Goal: Task Accomplishment & Management: Use online tool/utility

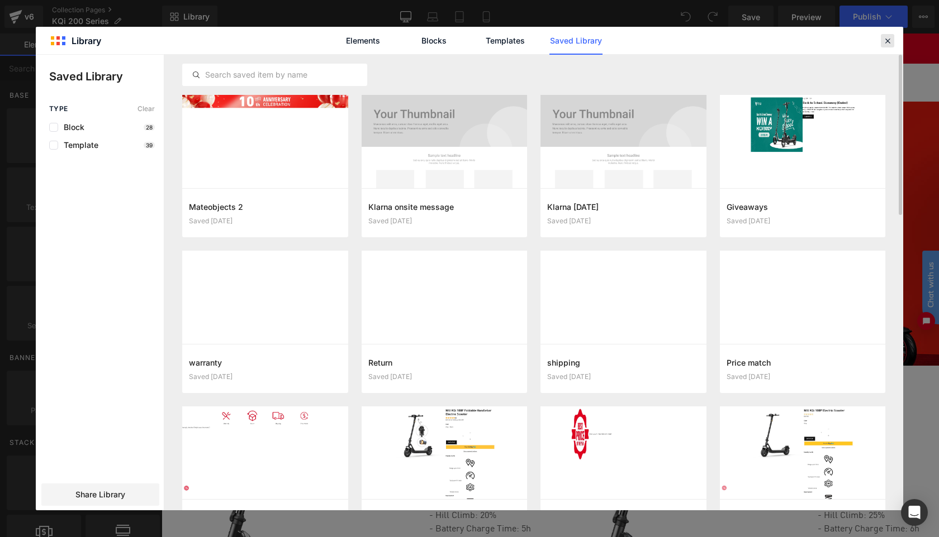
click at [888, 42] on icon at bounding box center [887, 41] width 10 height 10
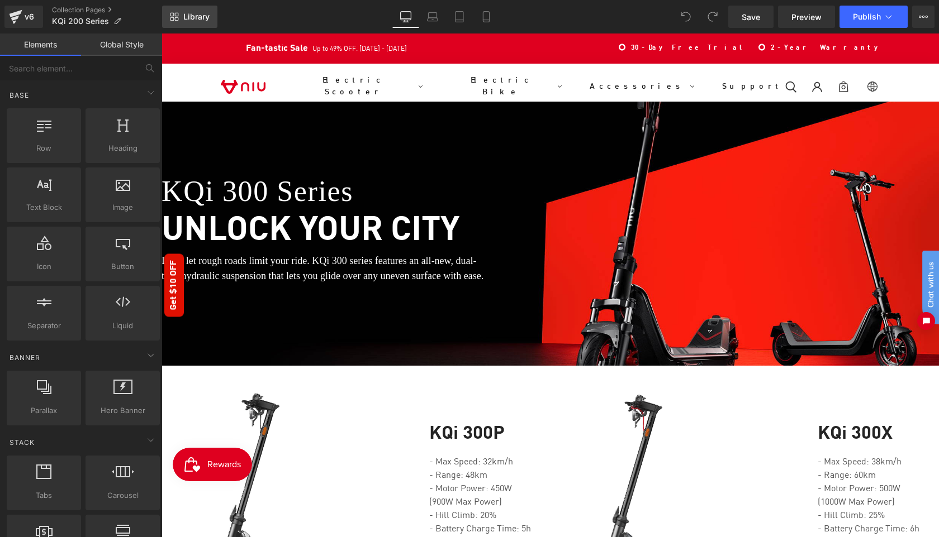
click at [187, 17] on span "Library" at bounding box center [196, 17] width 26 height 10
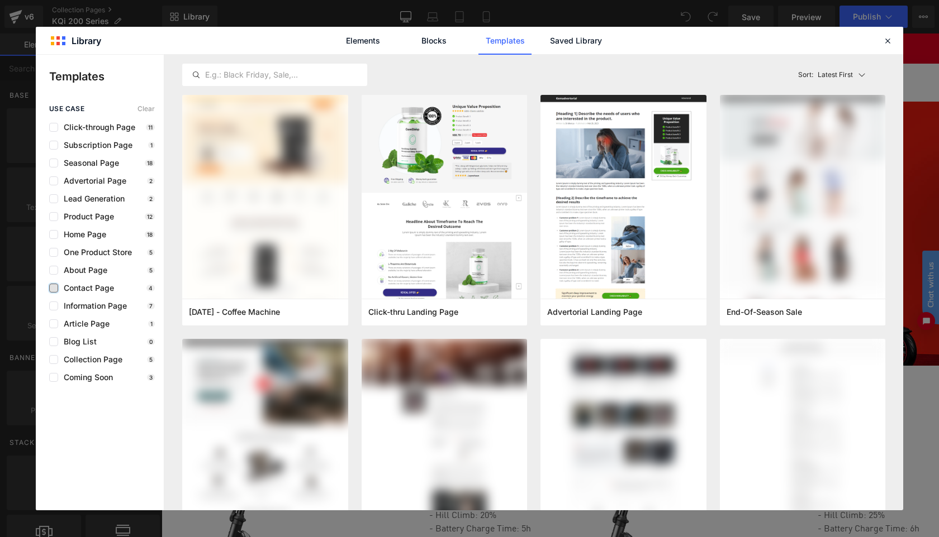
click at [53, 288] on label at bounding box center [53, 288] width 9 height 9
click at [54, 288] on input "checkbox" at bounding box center [54, 288] width 0 height 0
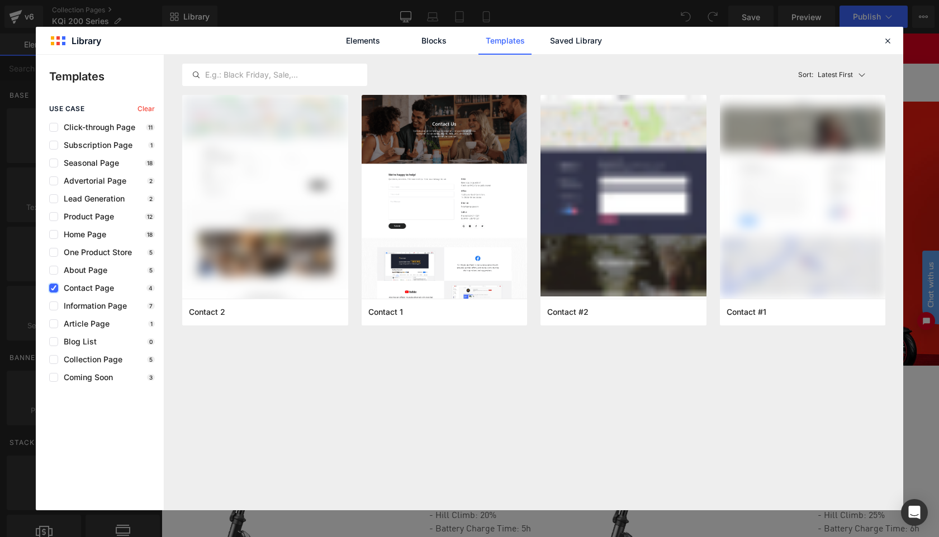
click at [55, 292] on label at bounding box center [53, 288] width 9 height 9
click at [54, 288] on input "checkbox" at bounding box center [54, 288] width 0 height 0
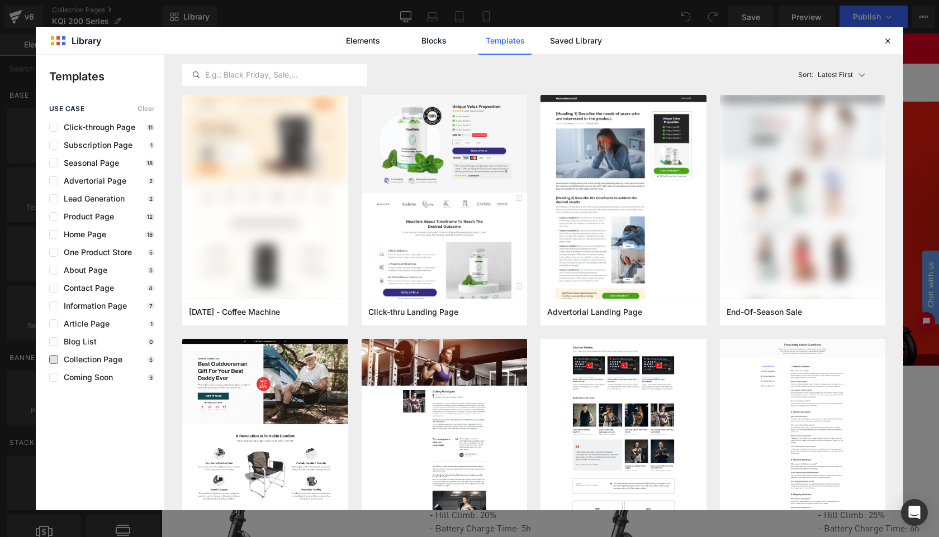
click at [66, 360] on span "Collection Page" at bounding box center [90, 359] width 64 height 9
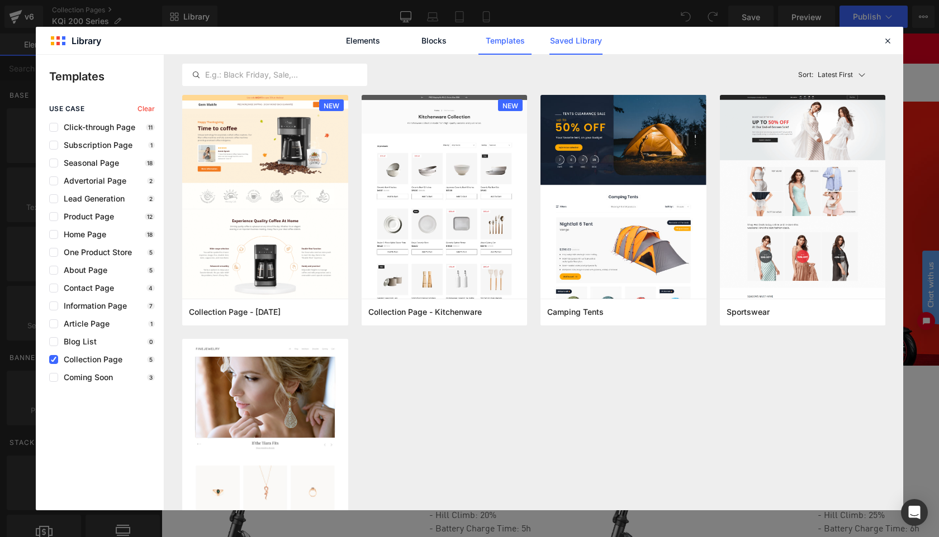
click at [15, 129] on link "Saved Library" at bounding box center [11, 132] width 6 height 7
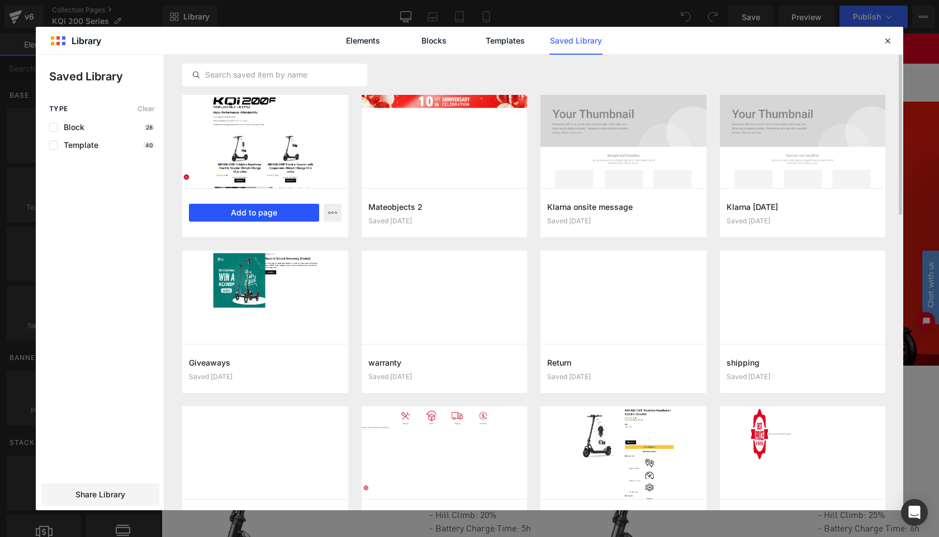
click at [259, 213] on button "Add to page" at bounding box center [254, 213] width 130 height 18
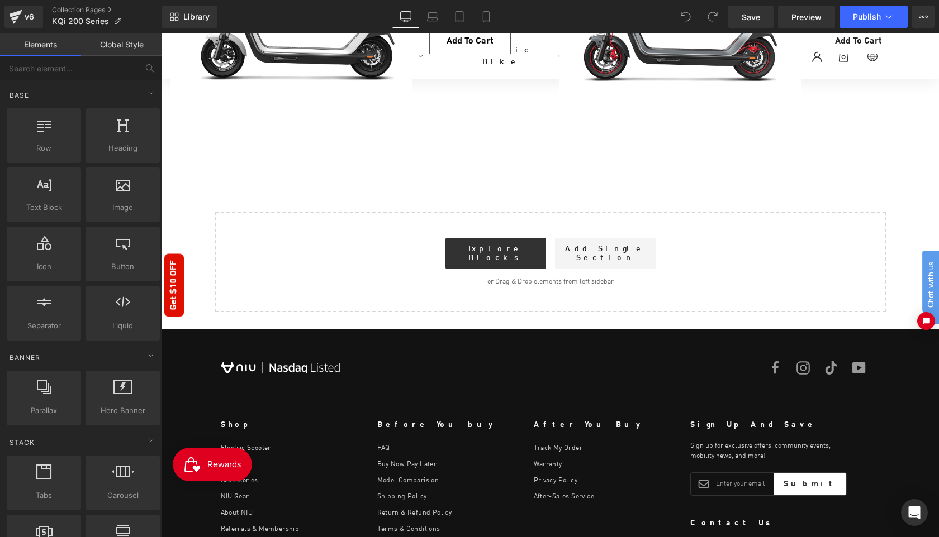
scroll to position [542, 0]
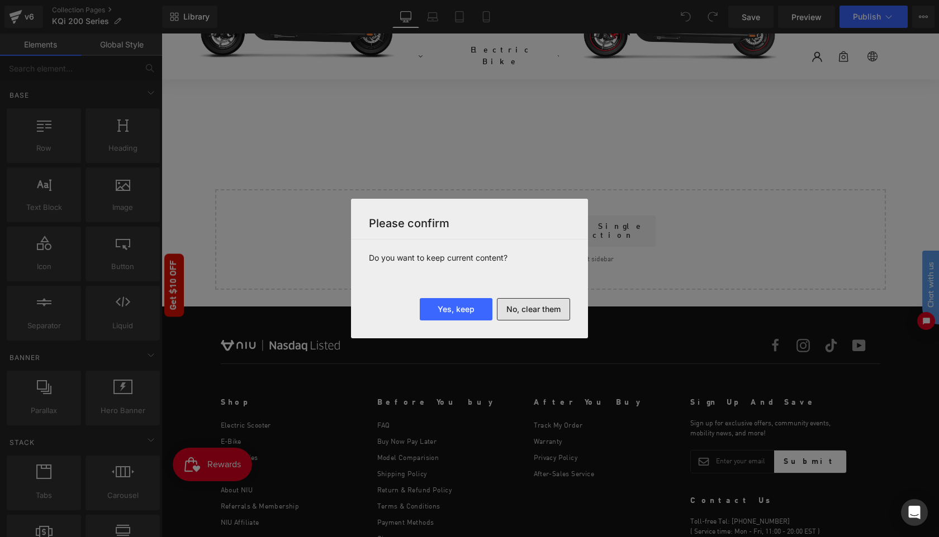
click at [537, 312] on button "No, clear them" at bounding box center [533, 309] width 73 height 22
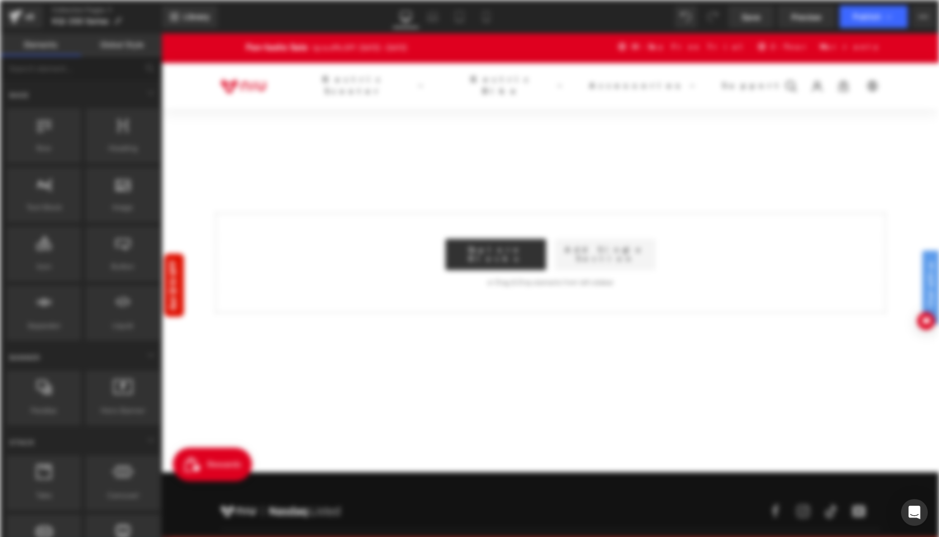
scroll to position [0, 0]
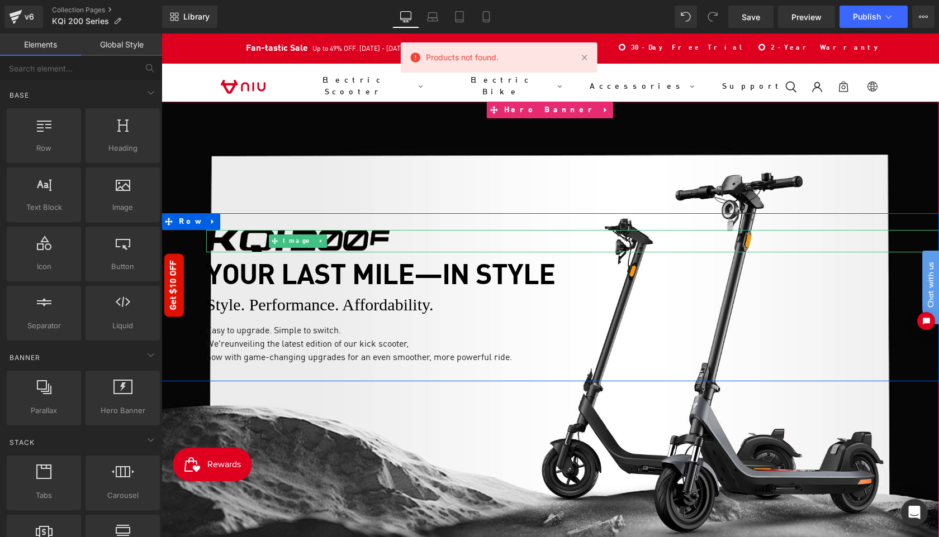
click at [380, 237] on img at bounding box center [297, 241] width 183 height 22
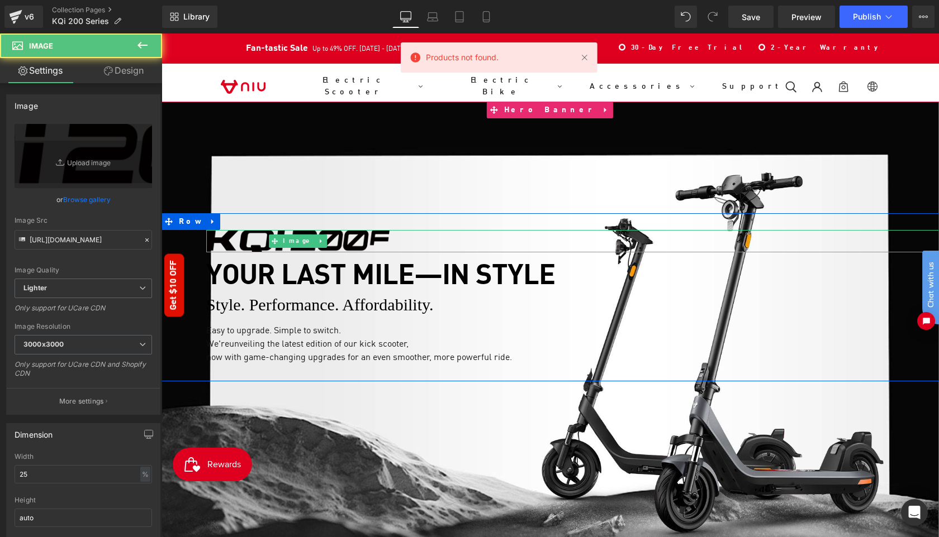
click at [380, 237] on img at bounding box center [297, 241] width 183 height 22
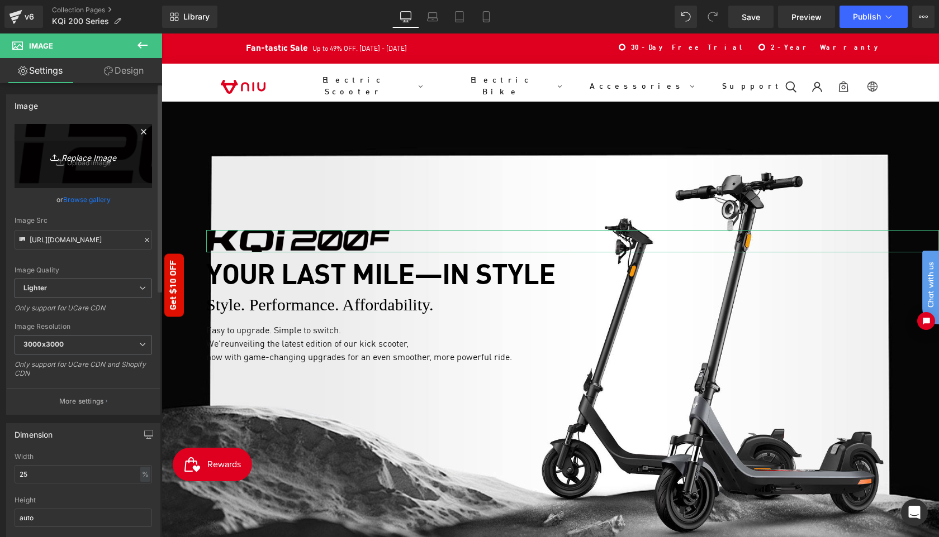
click at [78, 164] on link "Replace Image" at bounding box center [83, 156] width 137 height 64
type input "C:\fakepath\K200.png"
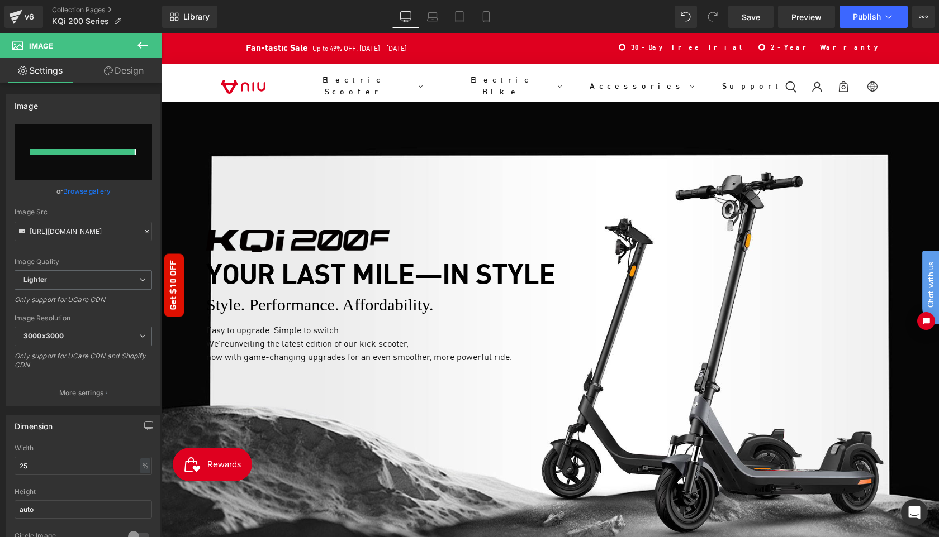
type input "[URL][DOMAIN_NAME]"
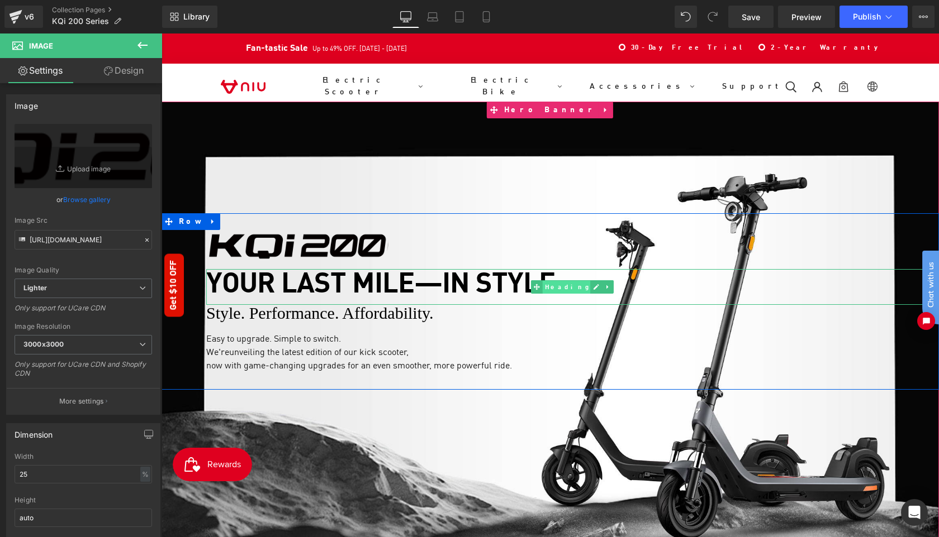
click at [560, 285] on span "Heading" at bounding box center [567, 287] width 48 height 13
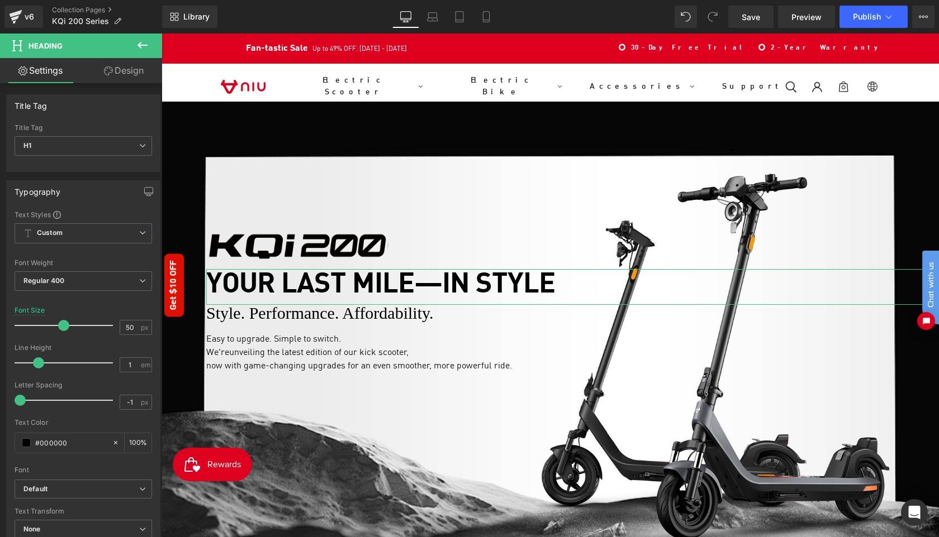
click at [122, 67] on link "Design" at bounding box center [123, 70] width 81 height 25
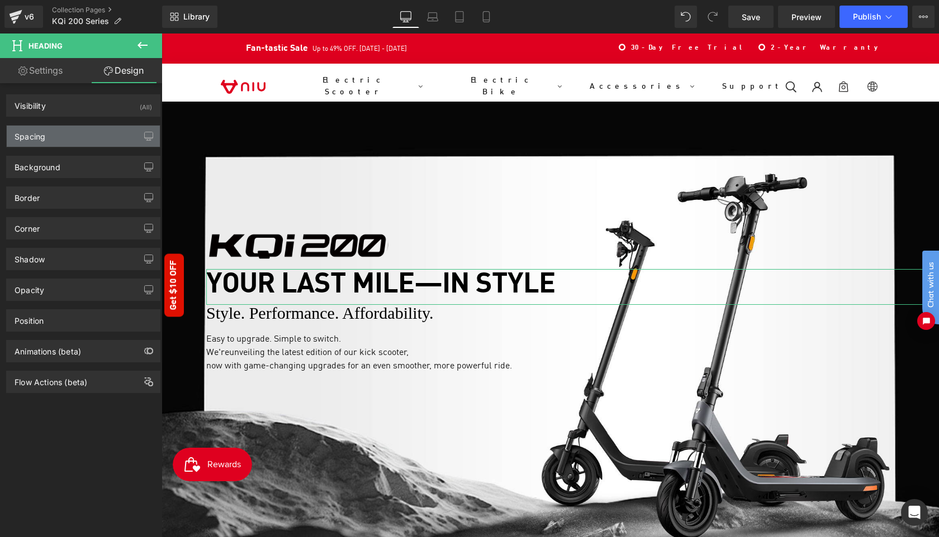
click at [74, 134] on div "Spacing" at bounding box center [83, 136] width 153 height 21
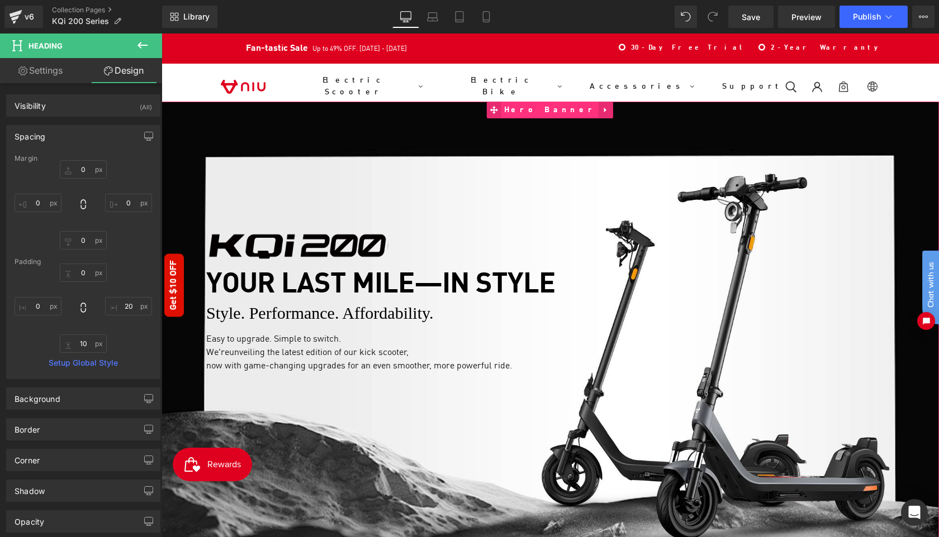
click at [538, 111] on span "Hero Banner" at bounding box center [549, 110] width 97 height 17
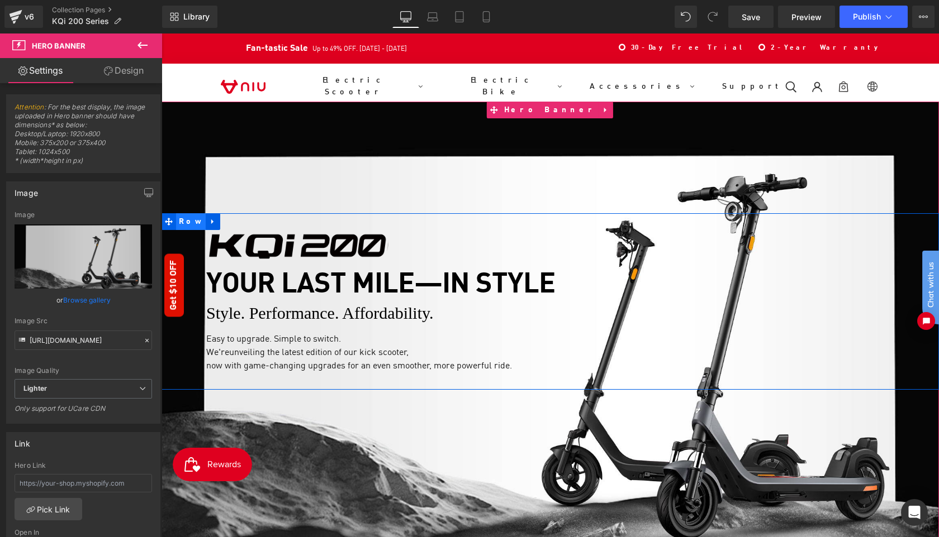
click at [182, 220] on span "Row" at bounding box center [191, 221] width 30 height 17
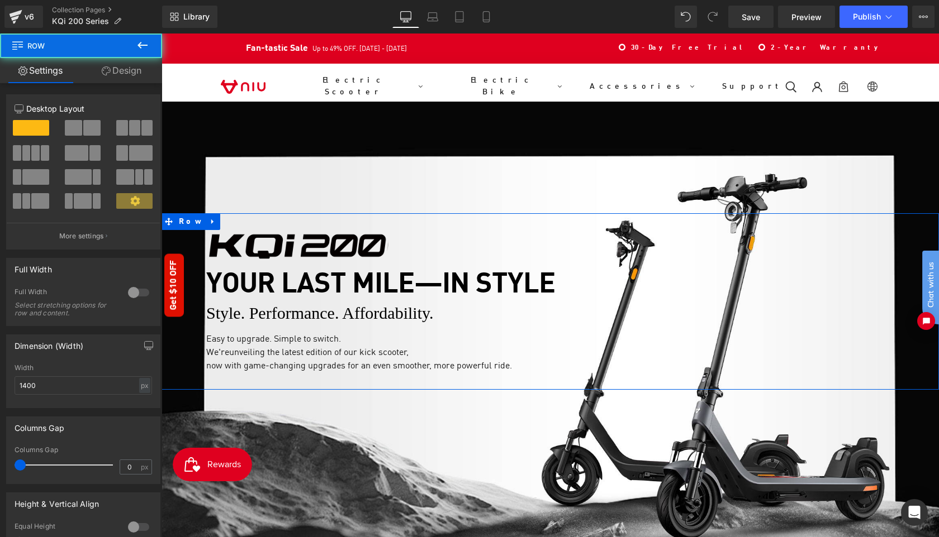
drag, startPoint x: 118, startPoint y: 73, endPoint x: 116, endPoint y: 85, distance: 12.6
click at [118, 73] on link "Design" at bounding box center [121, 70] width 81 height 25
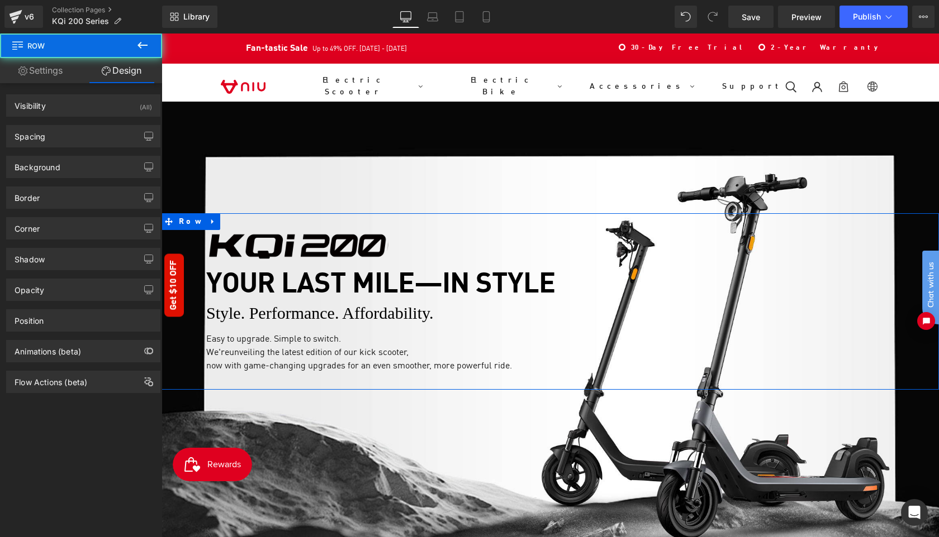
type input "0"
type input "30"
type input "0"
type input "30"
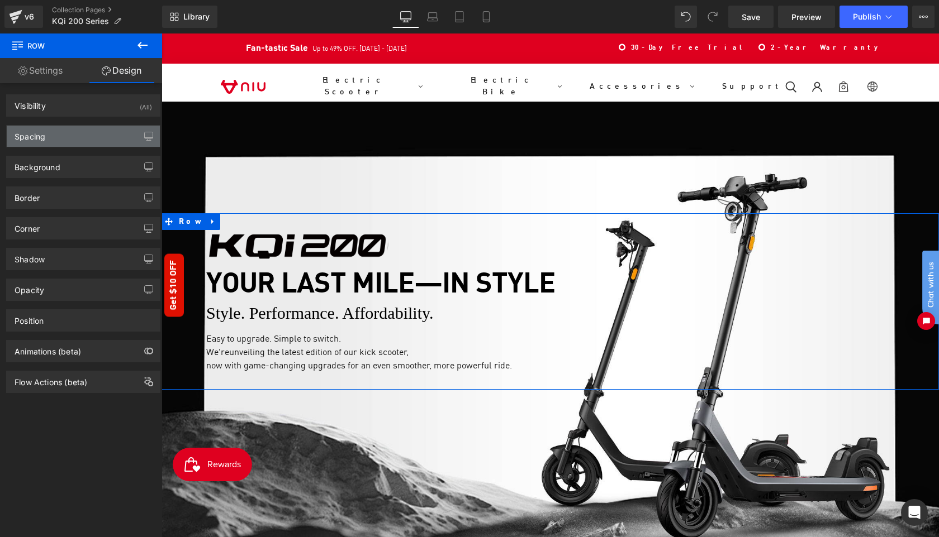
click at [70, 135] on div "Spacing" at bounding box center [83, 136] width 153 height 21
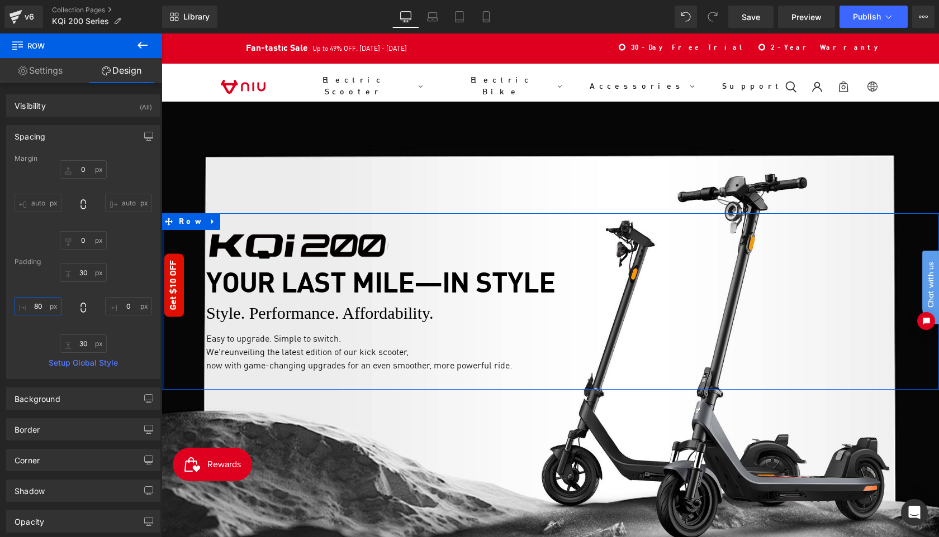
click at [44, 304] on input "80" at bounding box center [38, 306] width 47 height 18
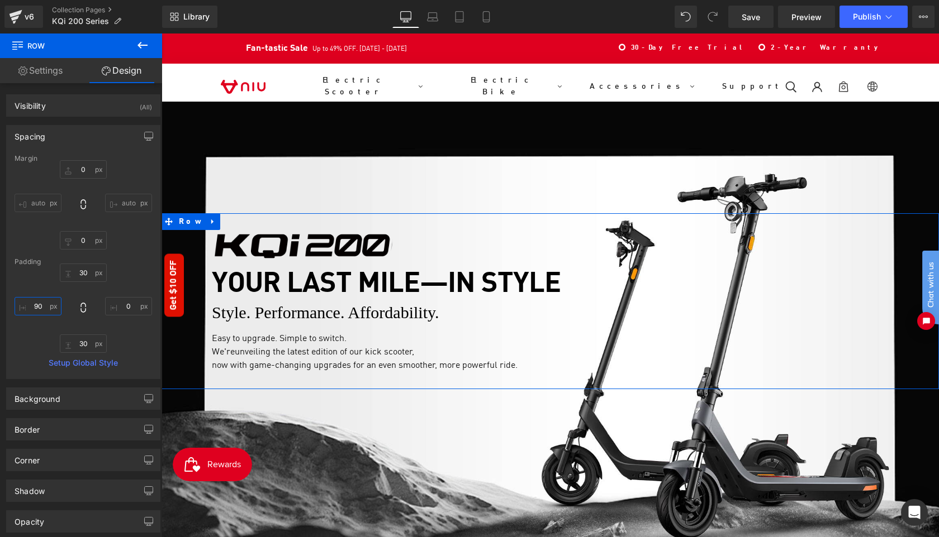
type input "9"
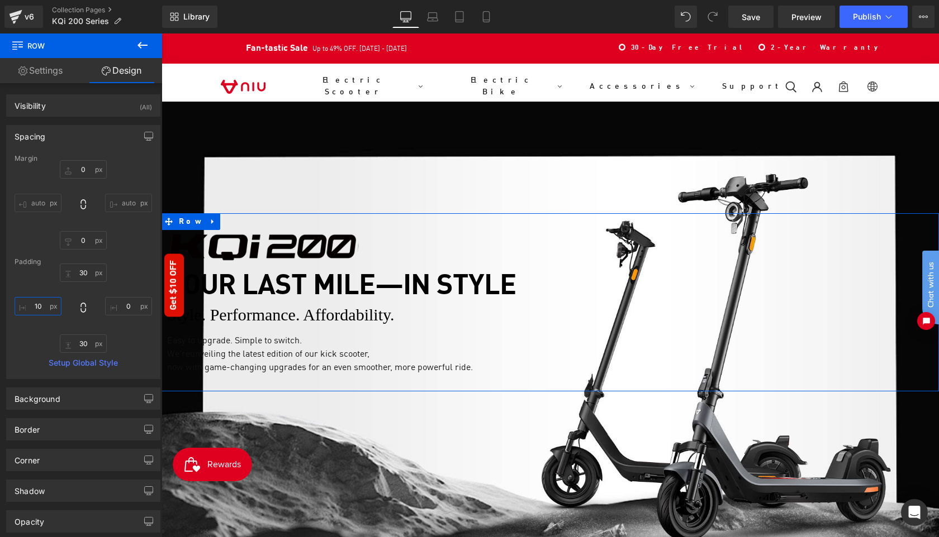
type input "100"
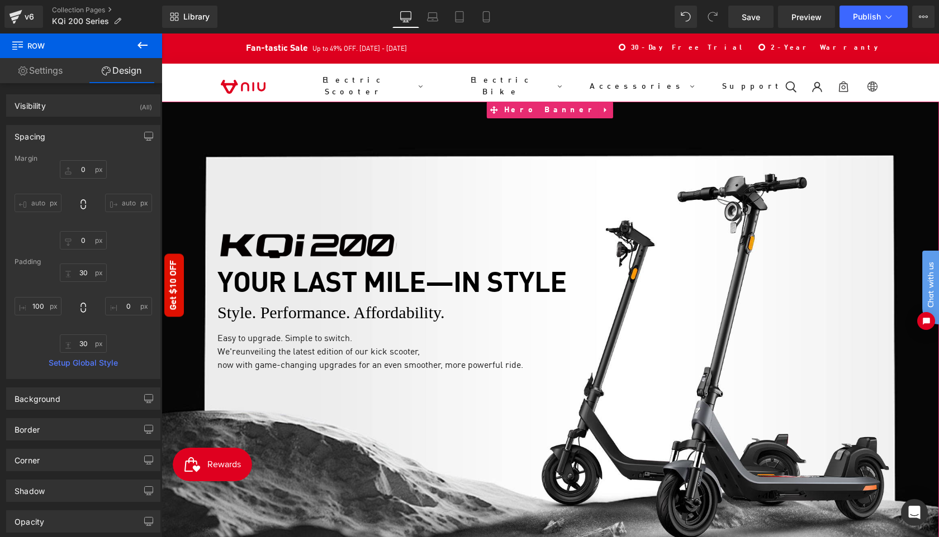
click at [479, 141] on div at bounding box center [549, 343] width 777 height 483
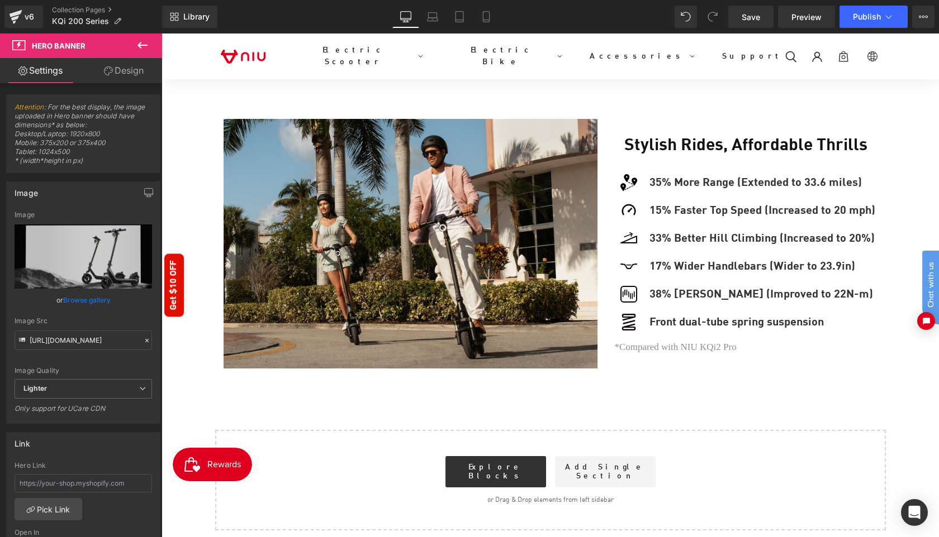
scroll to position [717, 0]
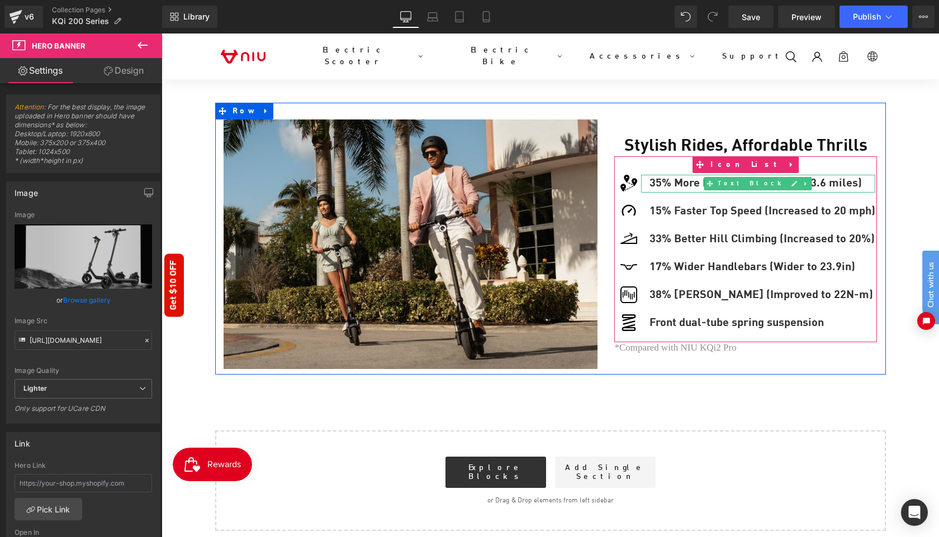
click at [835, 175] on p "35% More Range (Extended to 33.6 miles)" at bounding box center [762, 184] width 226 height 18
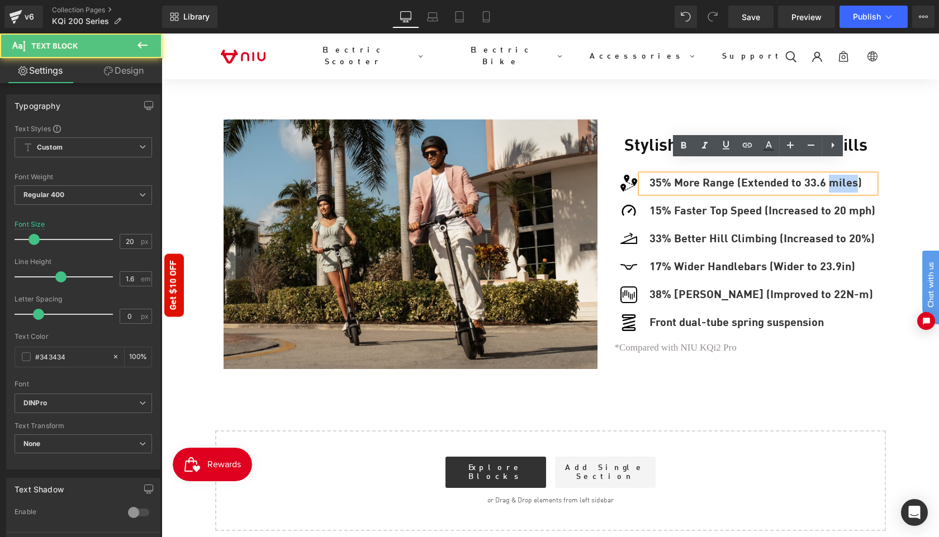
click at [835, 175] on p "35% More Range (Extended to 33.6 miles)" at bounding box center [762, 184] width 226 height 18
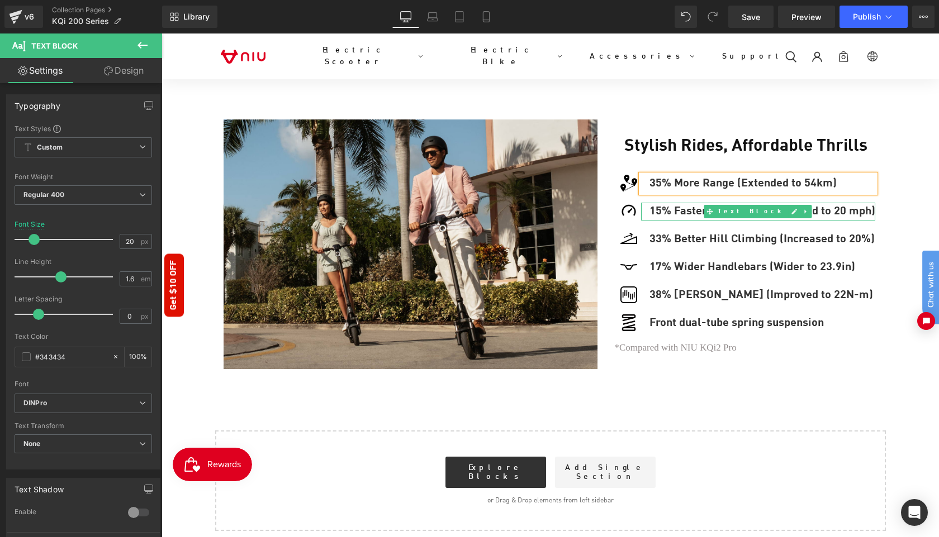
click at [846, 203] on p "15% Faster Top Speed (Increased to 20 mph)" at bounding box center [762, 212] width 226 height 18
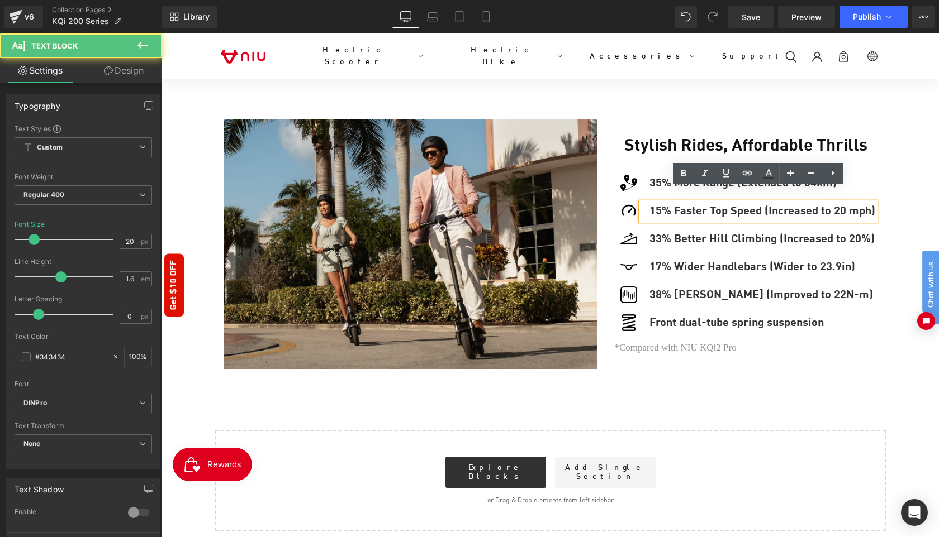
click at [864, 203] on p "15% Faster Top Speed (Increased to 20 mph)" at bounding box center [762, 212] width 226 height 18
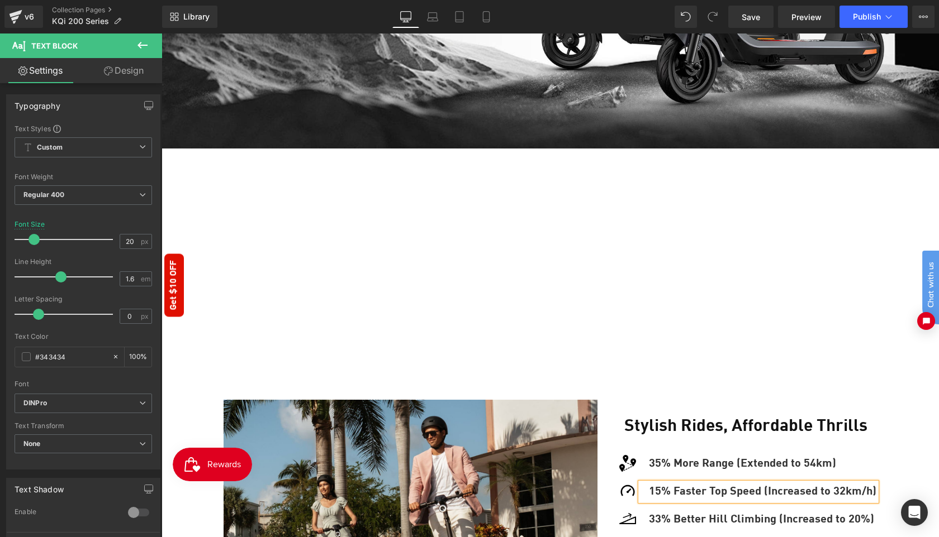
scroll to position [397, 0]
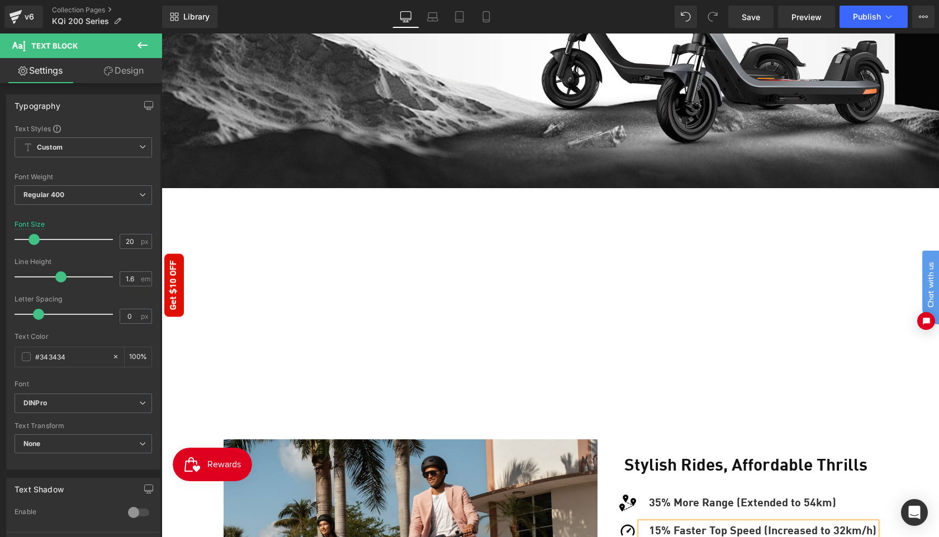
click at [535, 268] on div "Products not found. Product List" at bounding box center [550, 278] width 654 height 168
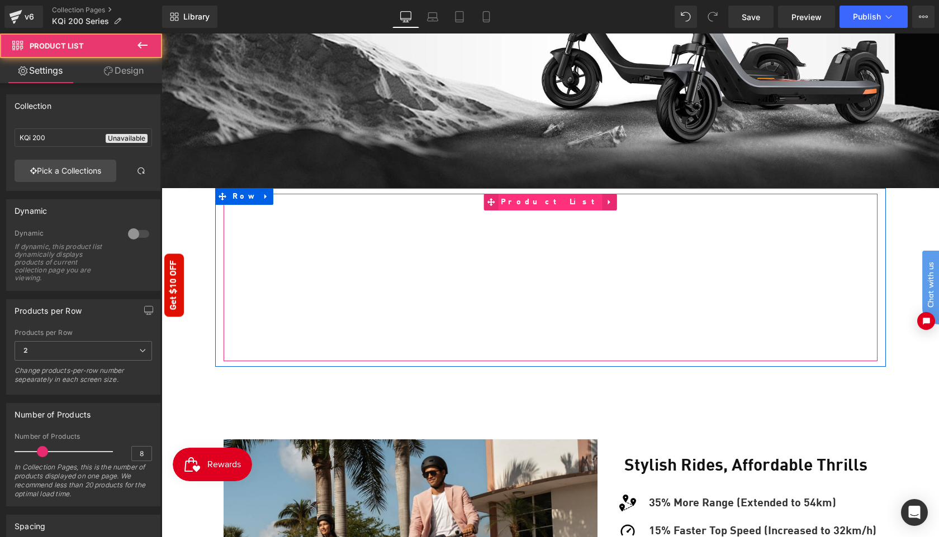
click at [541, 194] on span "Product List" at bounding box center [550, 202] width 104 height 17
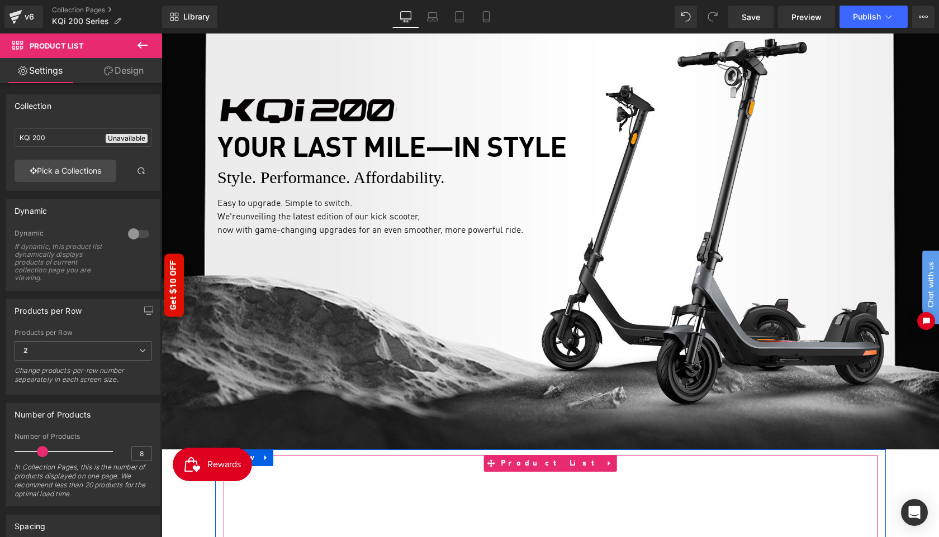
scroll to position [0, 0]
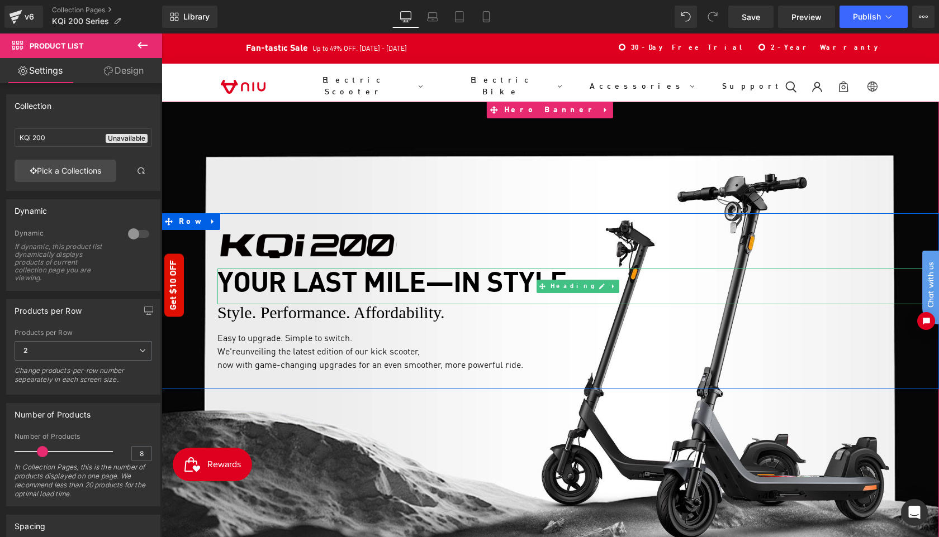
click at [332, 283] on b "YOUR LAST MILE—IN STYLE" at bounding box center [391, 285] width 349 height 28
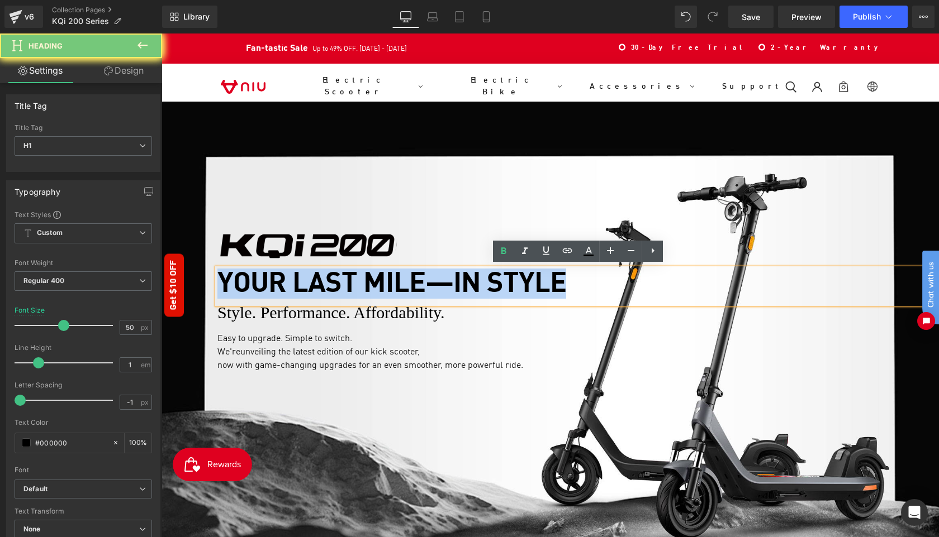
click at [332, 283] on b "YOUR LAST MILE—IN STYLE" at bounding box center [391, 285] width 349 height 28
click at [403, 420] on div at bounding box center [549, 343] width 777 height 483
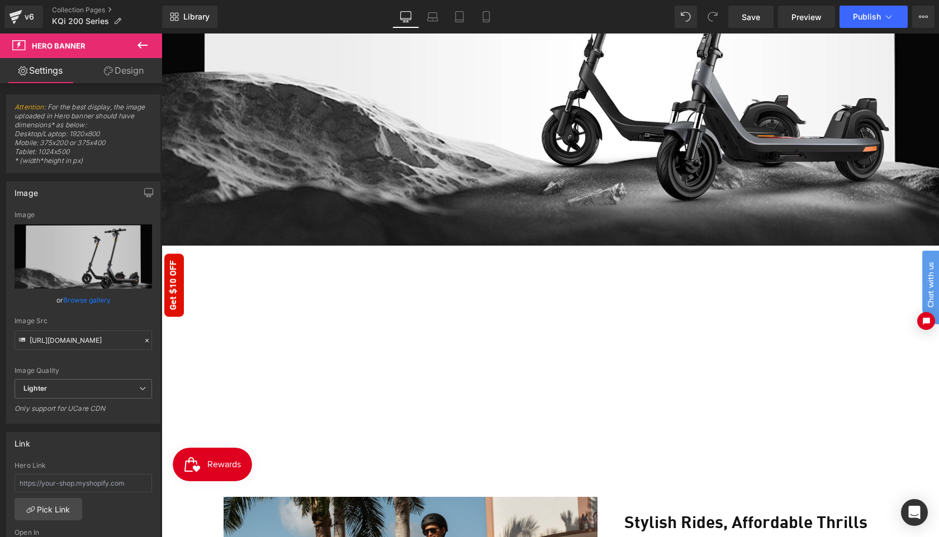
scroll to position [364, 0]
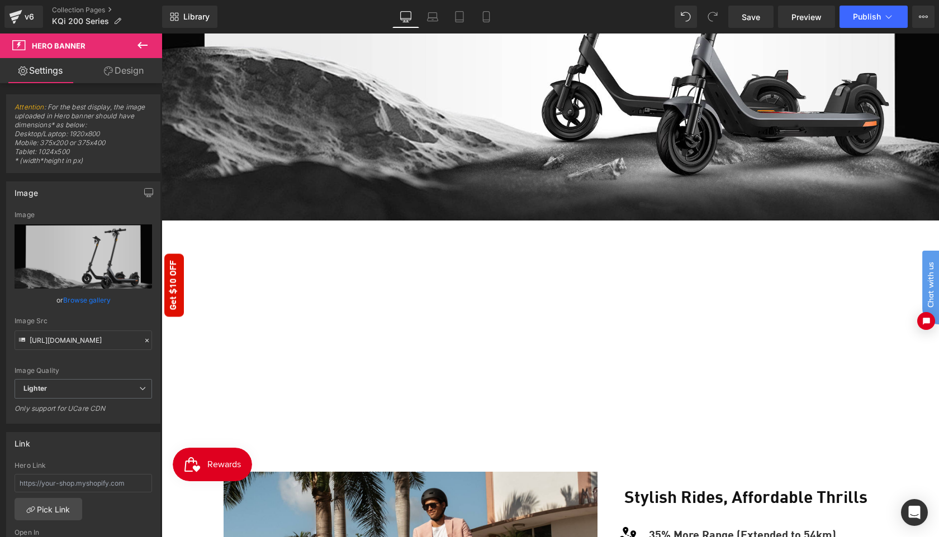
click at [544, 365] on div "Products not found. Product List" at bounding box center [550, 310] width 654 height 168
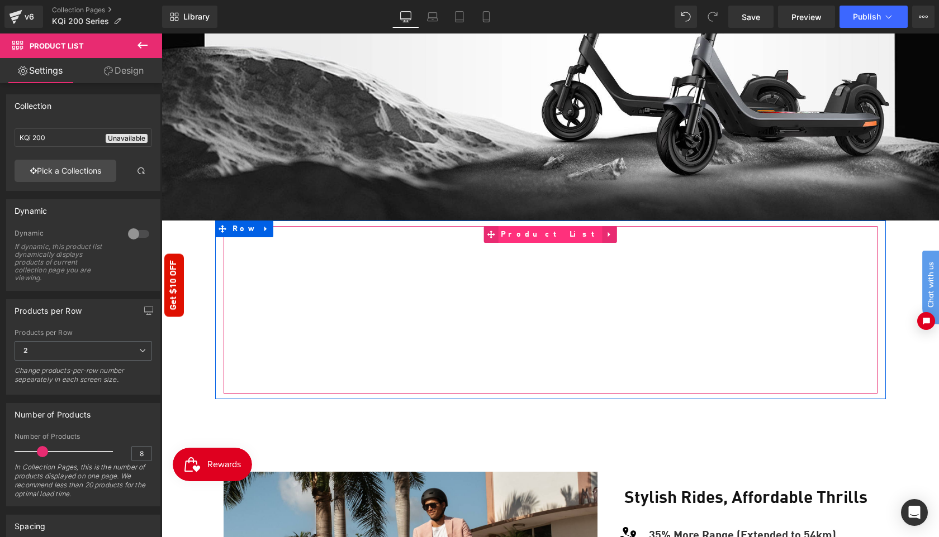
click at [541, 226] on span "Product List" at bounding box center [550, 234] width 104 height 17
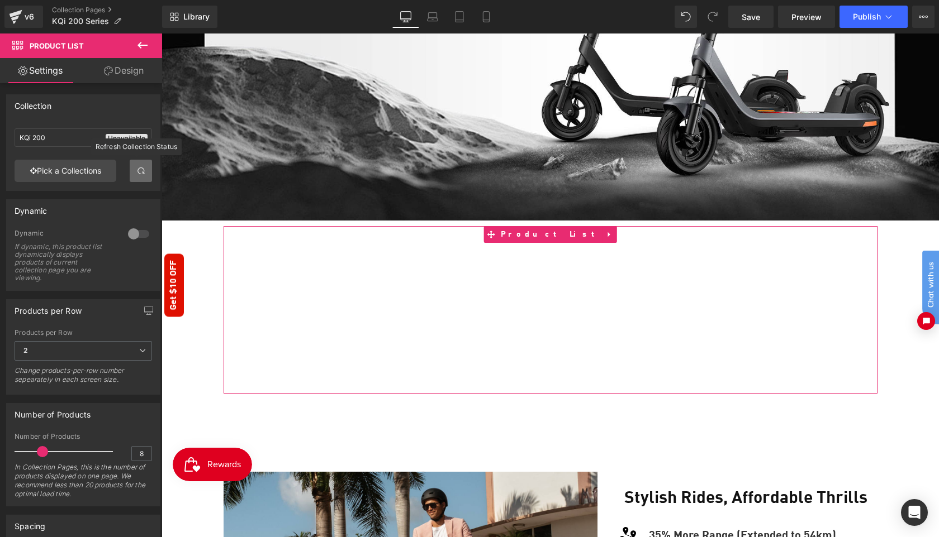
click at [136, 168] on span at bounding box center [140, 171] width 9 height 9
click at [88, 169] on link "Pick a Collections" at bounding box center [66, 171] width 102 height 22
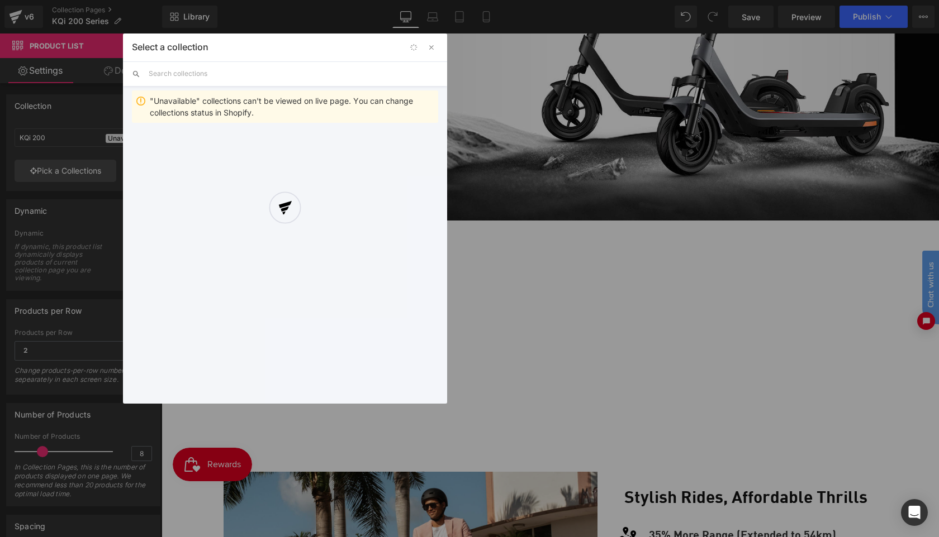
click at [209, 76] on div at bounding box center [285, 219] width 324 height 370
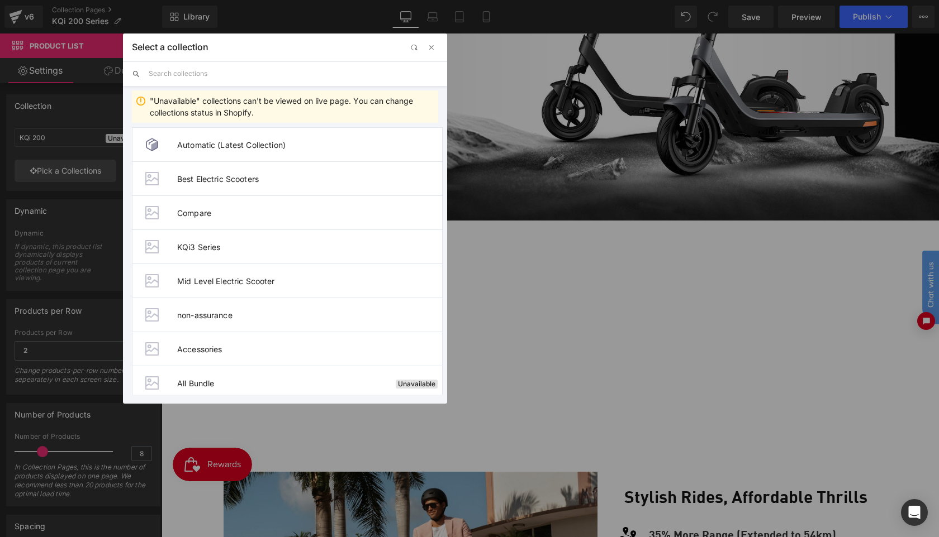
click at [222, 81] on input "text" at bounding box center [293, 73] width 289 height 25
paste input "YOUR LAST MILE-IN STYLE Style. Performance. Affordability. Easy to upgrade. Sim…"
type input "YOUR LAST MILE-IN STYLE Style. Performance. Affordability. Easy to upgrade. Sim…"
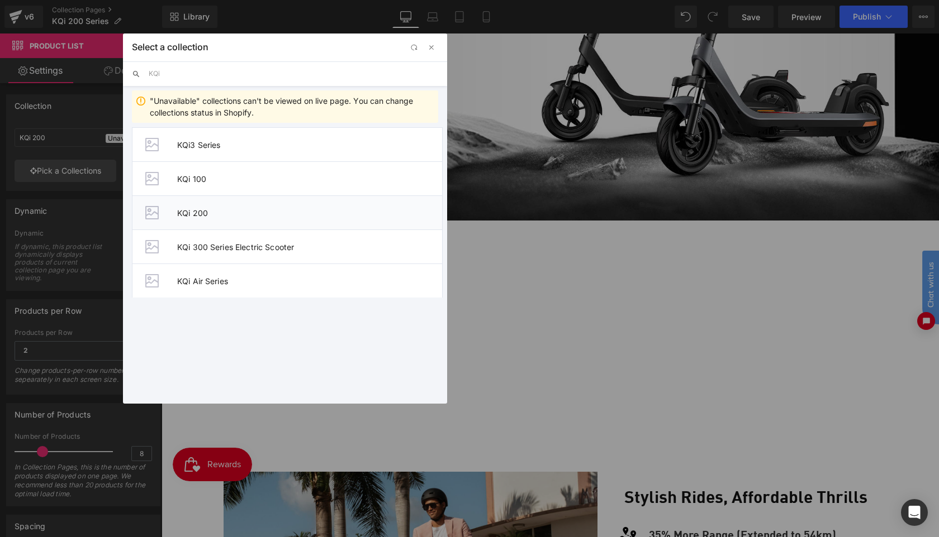
type input "KQi"
click at [232, 213] on span "KQi 200" at bounding box center [309, 212] width 265 height 9
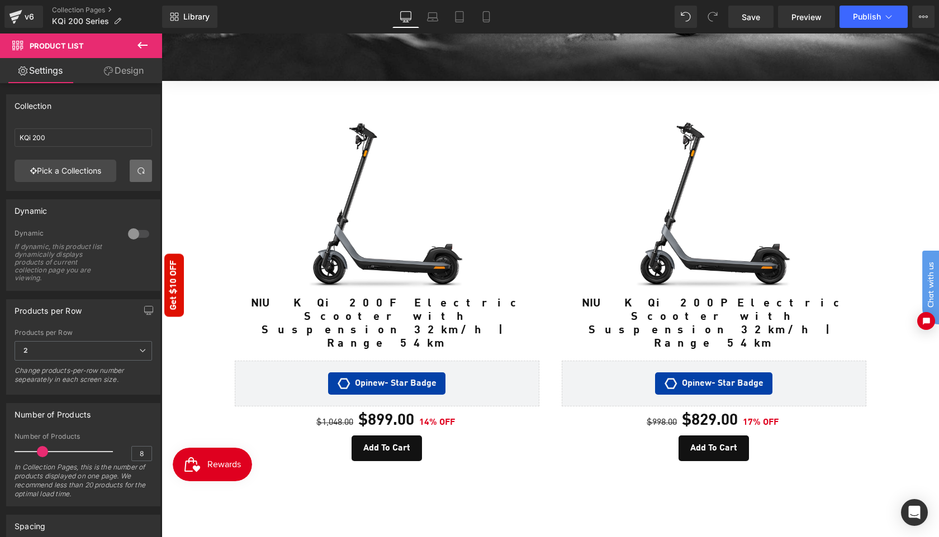
scroll to position [477, 0]
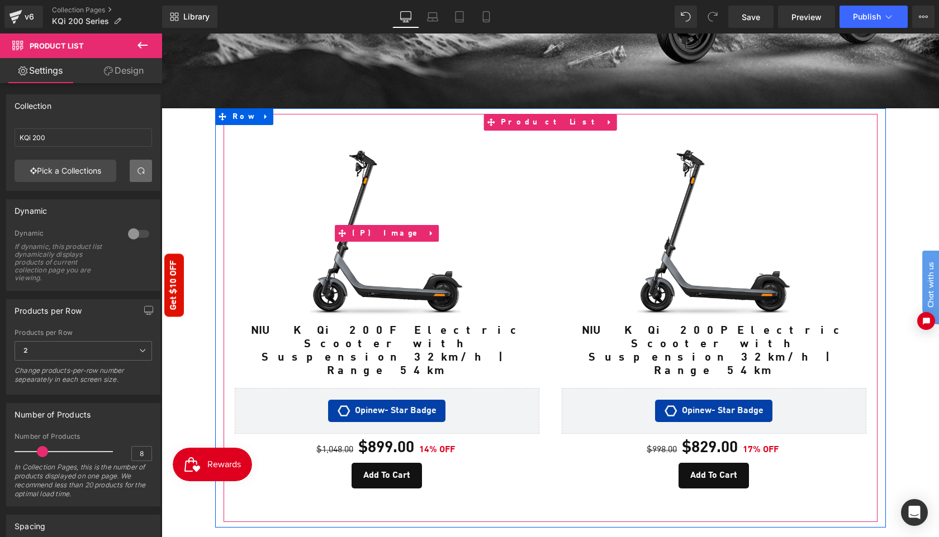
click at [407, 251] on img at bounding box center [387, 233] width 183 height 183
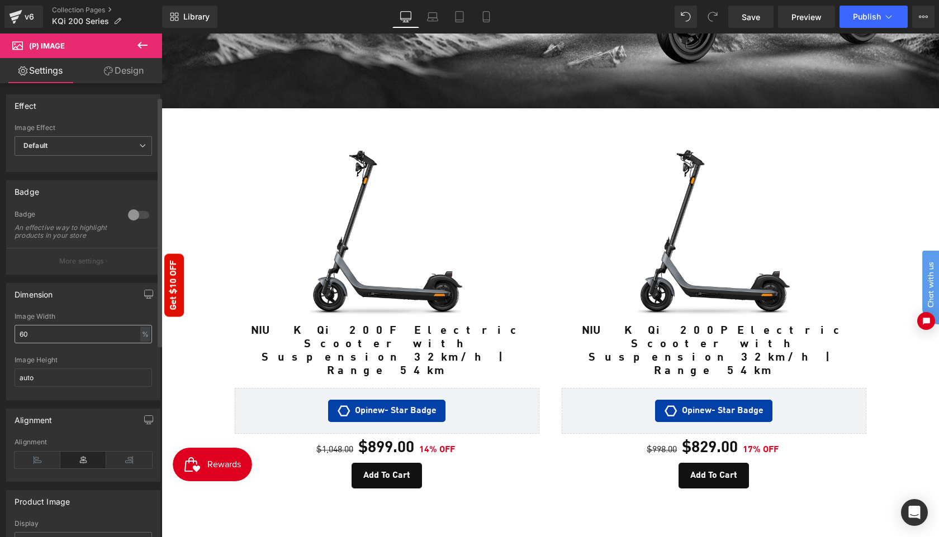
scroll to position [279, 0]
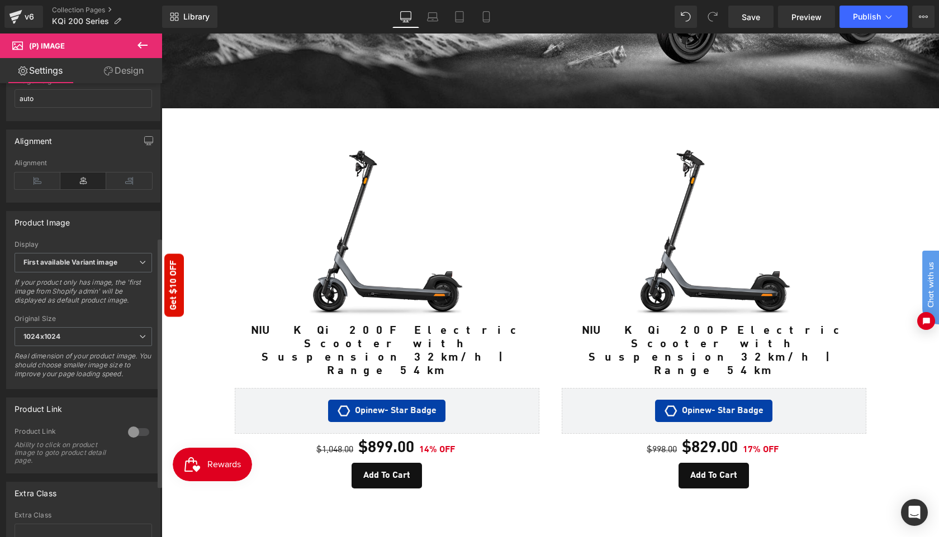
click at [136, 439] on div at bounding box center [138, 433] width 27 height 18
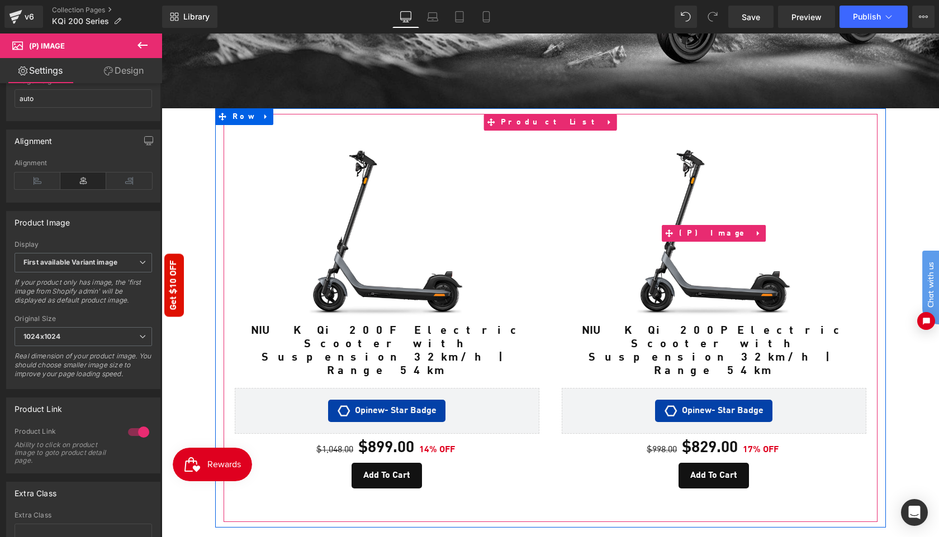
click at [689, 245] on img at bounding box center [713, 233] width 183 height 183
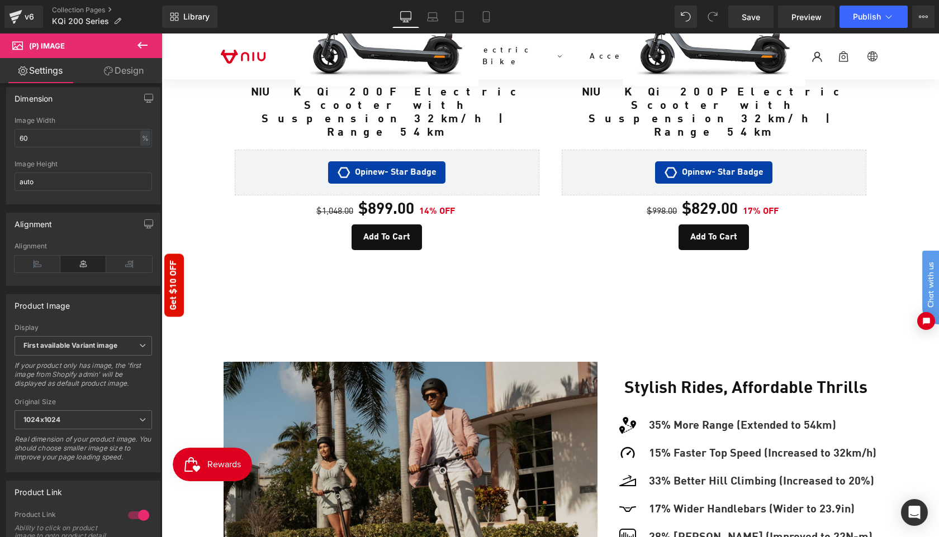
scroll to position [830, 0]
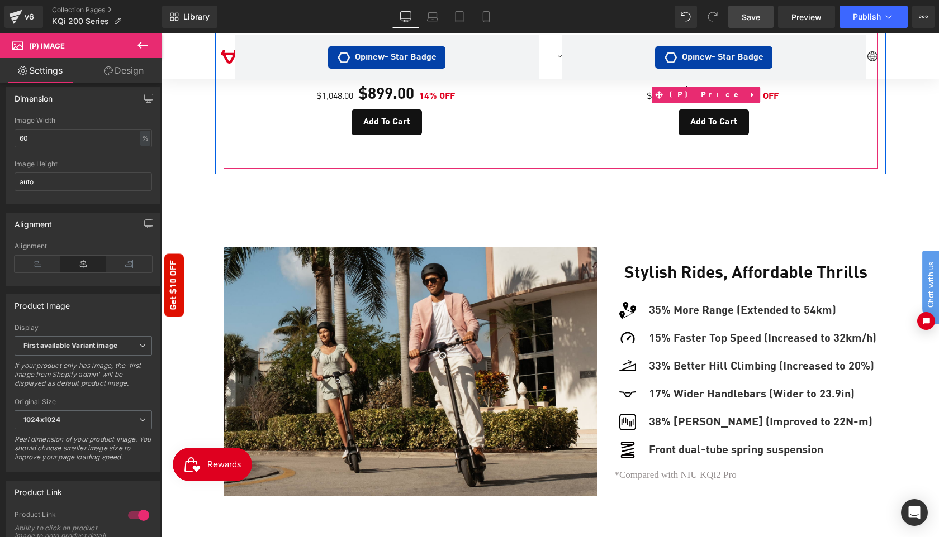
click at [758, 18] on span "Save" at bounding box center [750, 17] width 18 height 12
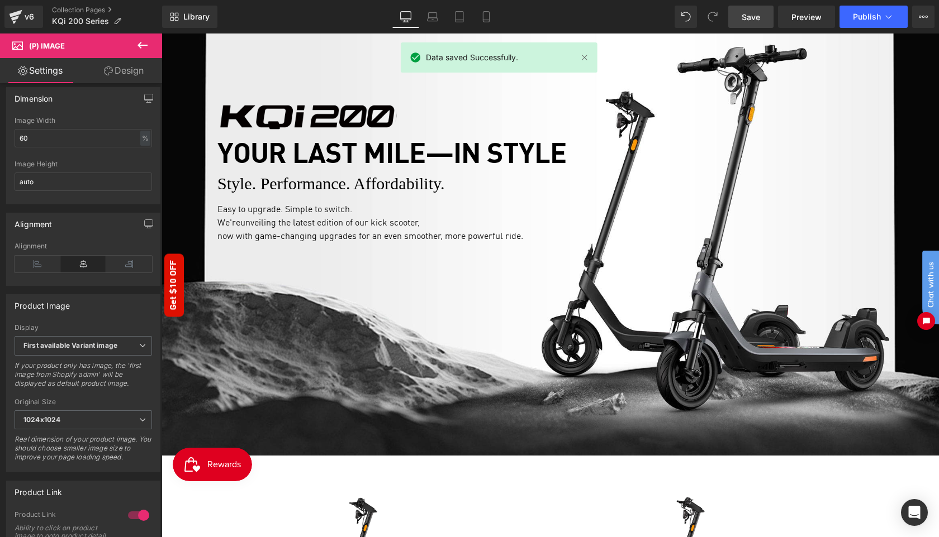
scroll to position [0, 0]
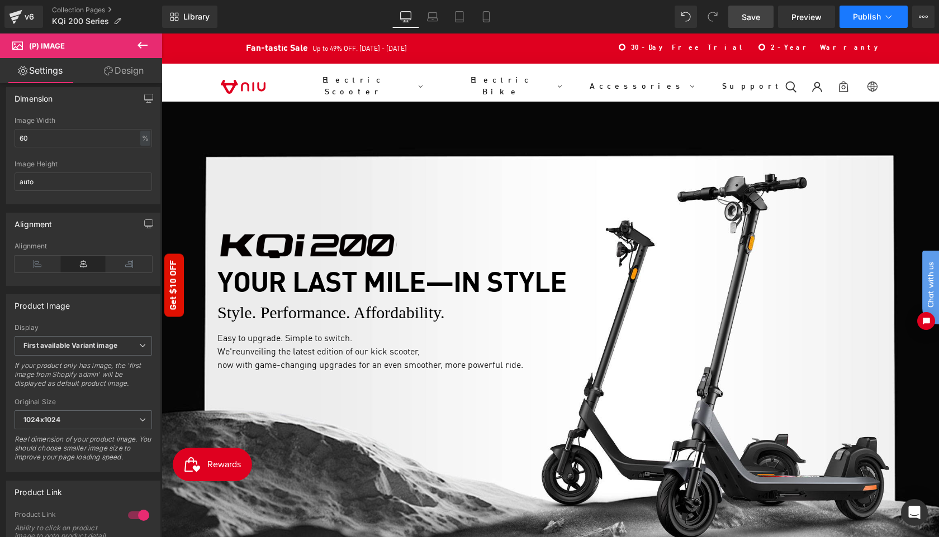
click at [864, 21] on span "Publish" at bounding box center [867, 16] width 28 height 9
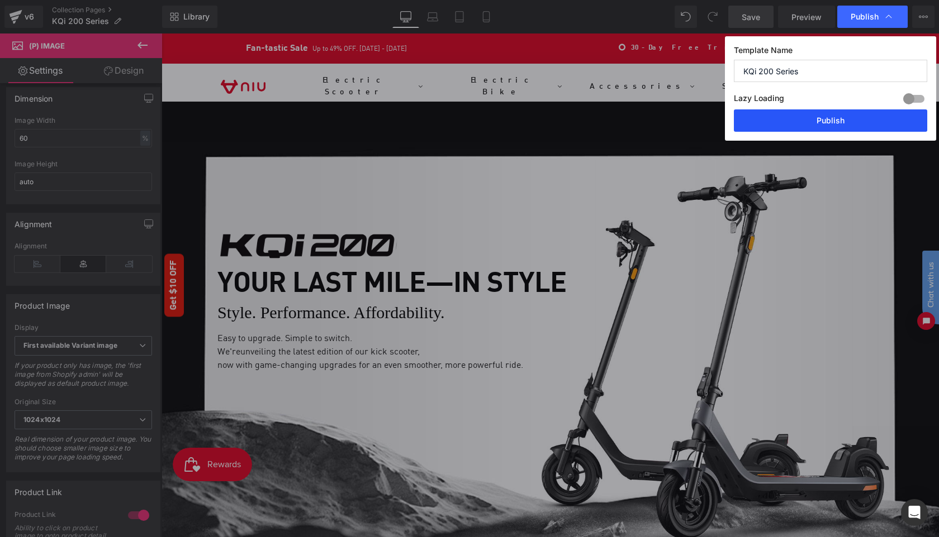
click at [839, 115] on button "Publish" at bounding box center [830, 121] width 193 height 22
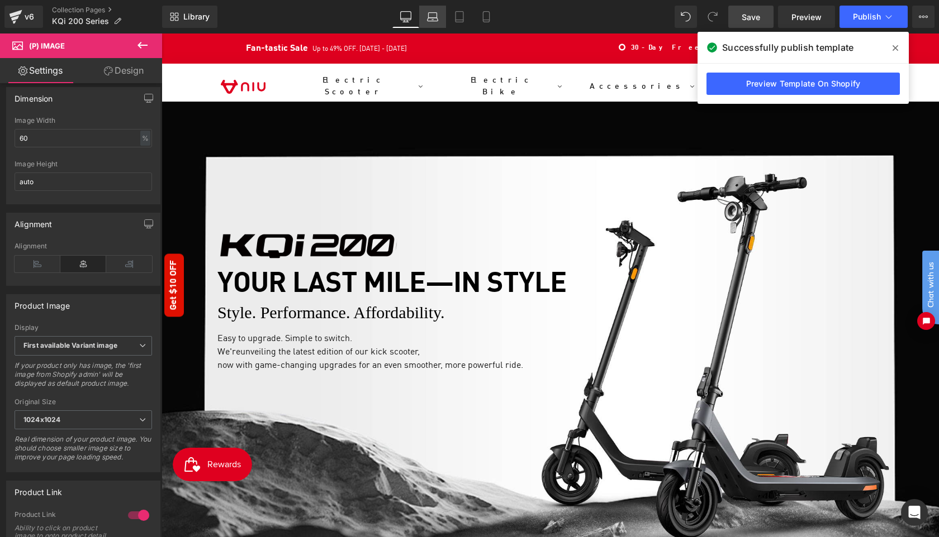
click at [434, 19] on icon at bounding box center [432, 16] width 11 height 11
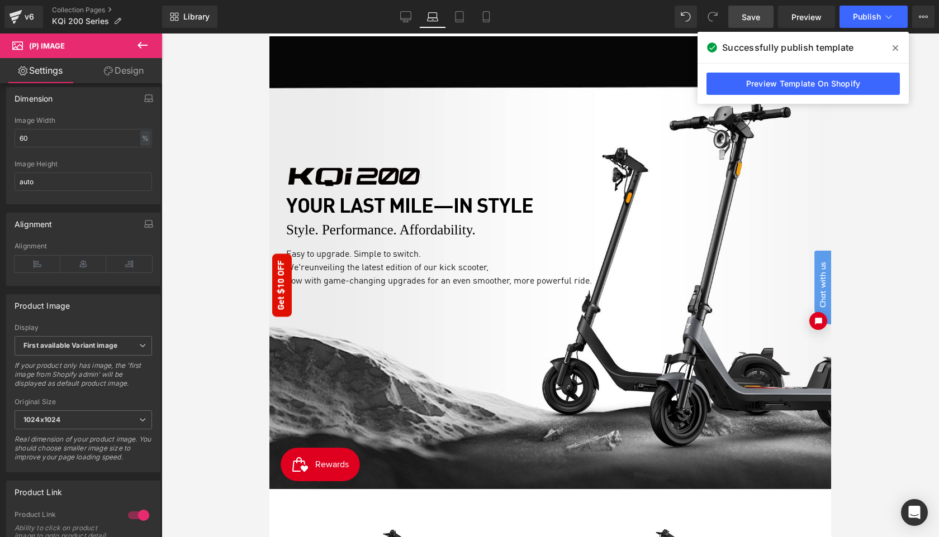
scroll to position [3, 0]
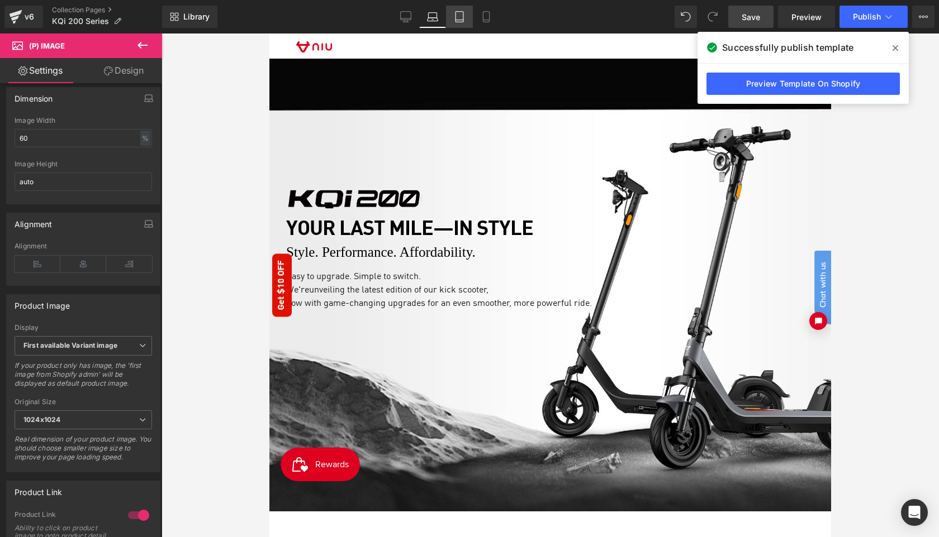
click at [461, 19] on icon at bounding box center [459, 16] width 11 height 11
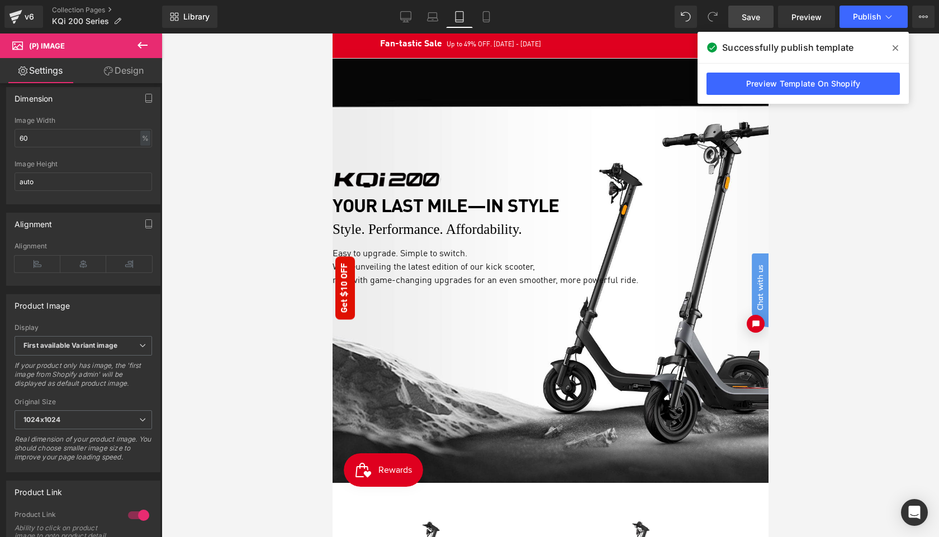
scroll to position [0, 0]
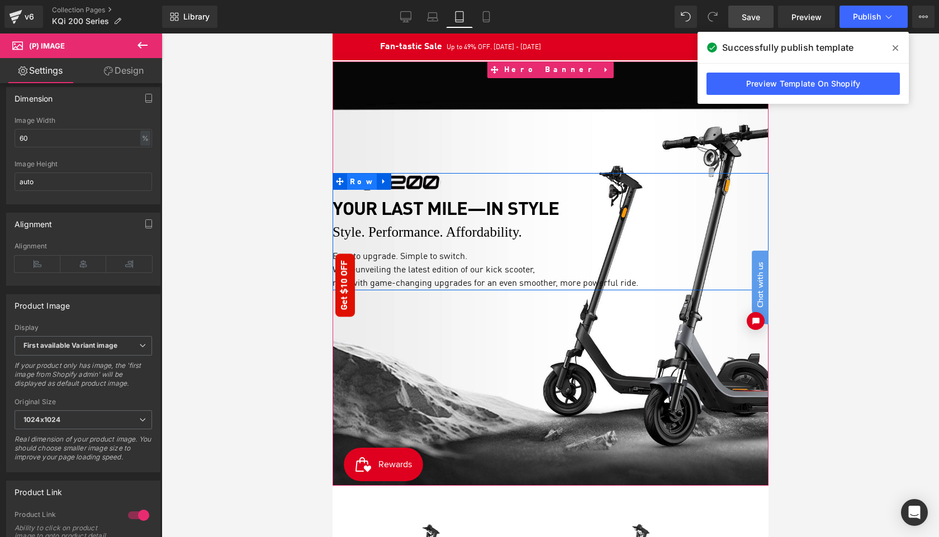
click at [346, 184] on span "Row" at bounding box center [361, 182] width 30 height 17
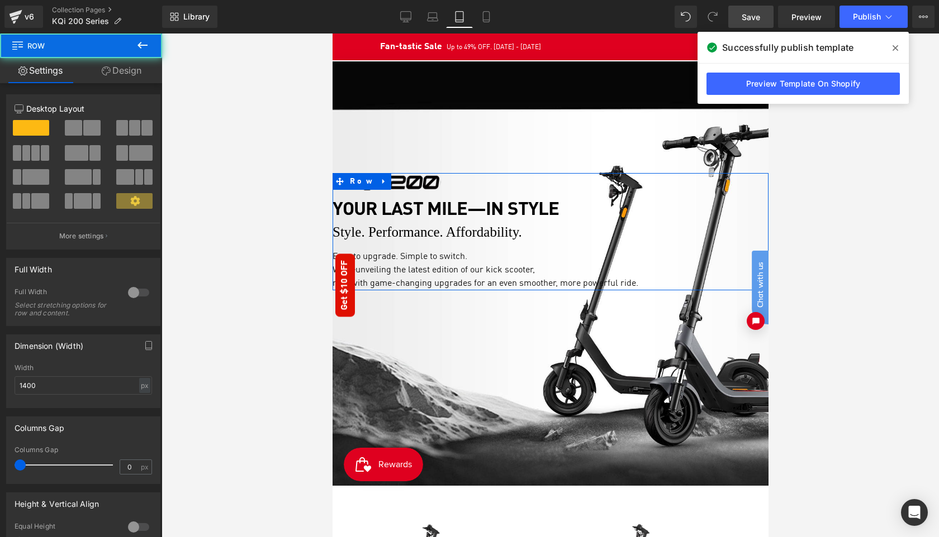
click at [121, 74] on link "Design" at bounding box center [121, 70] width 81 height 25
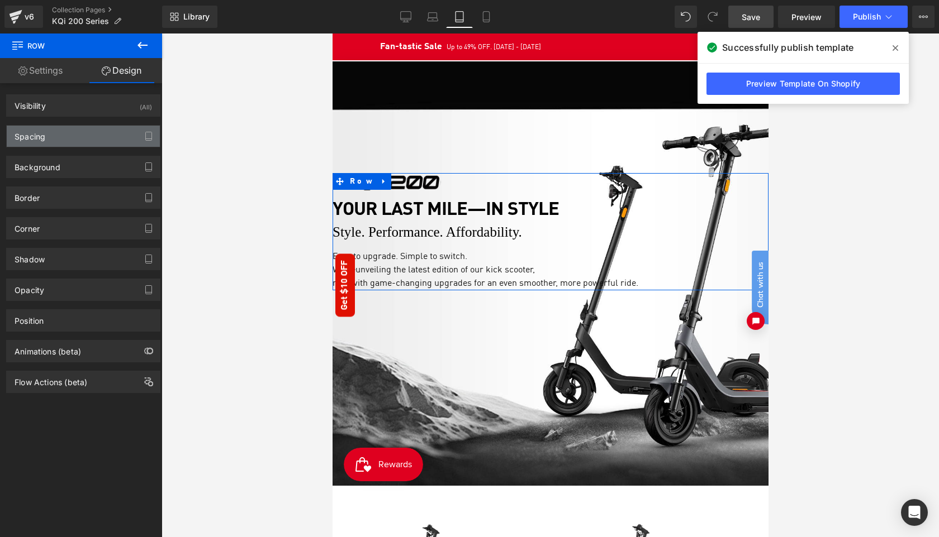
click at [68, 137] on div "Spacing" at bounding box center [83, 136] width 153 height 21
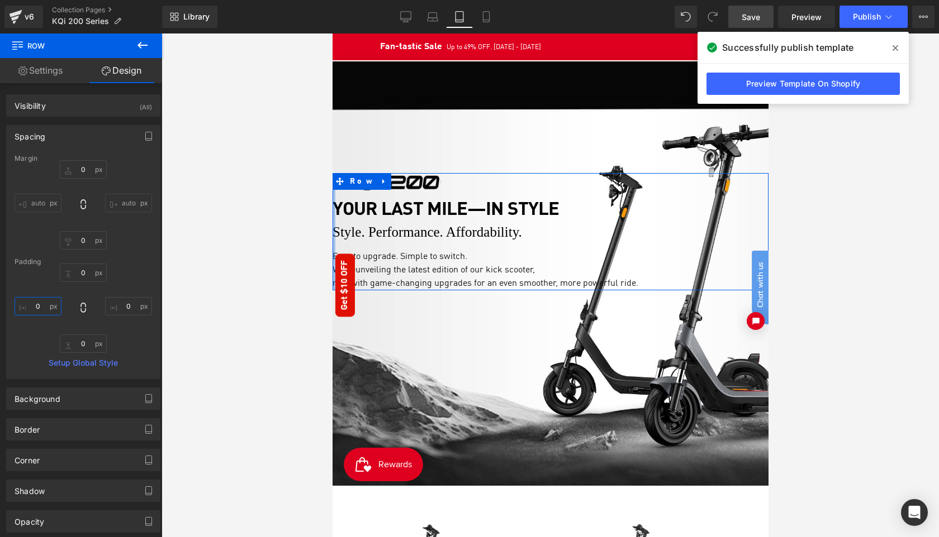
click at [45, 307] on input "0" at bounding box center [38, 306] width 47 height 18
type input "20"
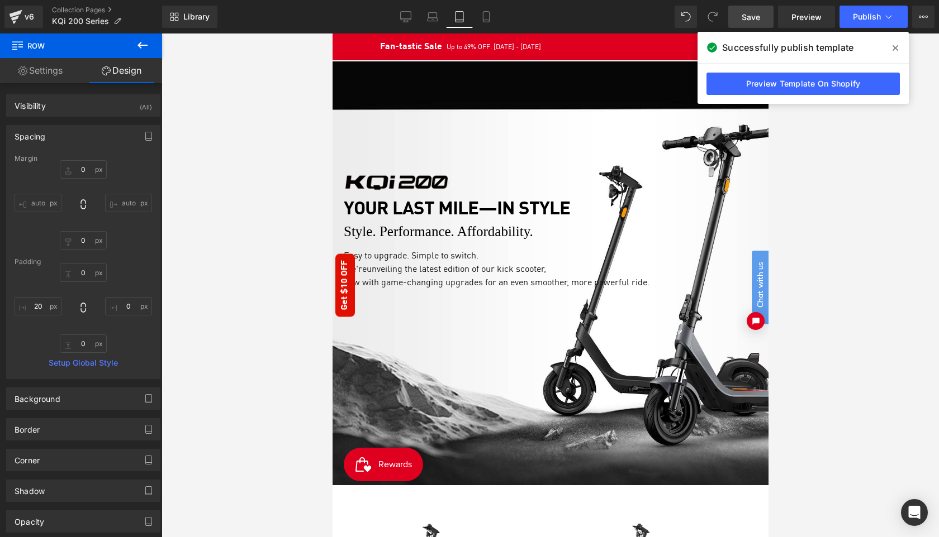
click at [857, 207] on div at bounding box center [549, 286] width 777 height 504
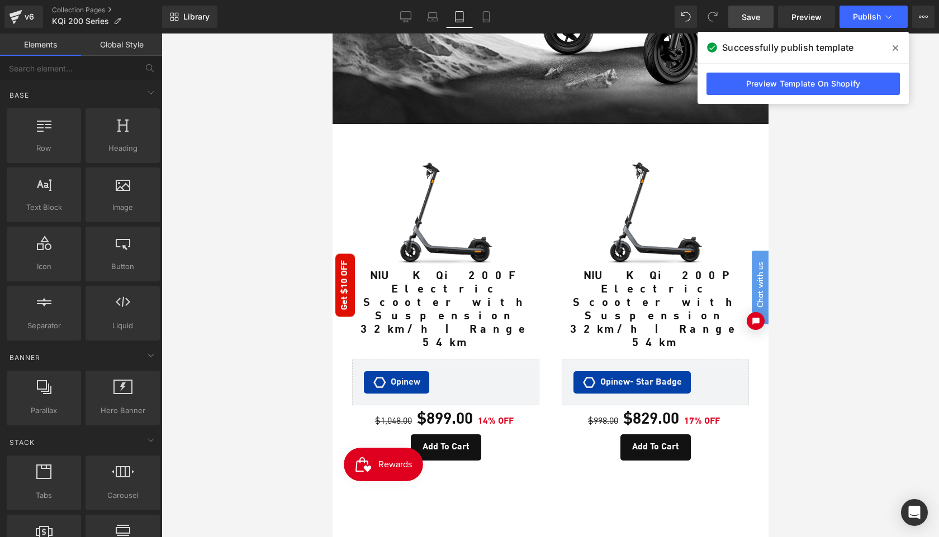
scroll to position [363, 0]
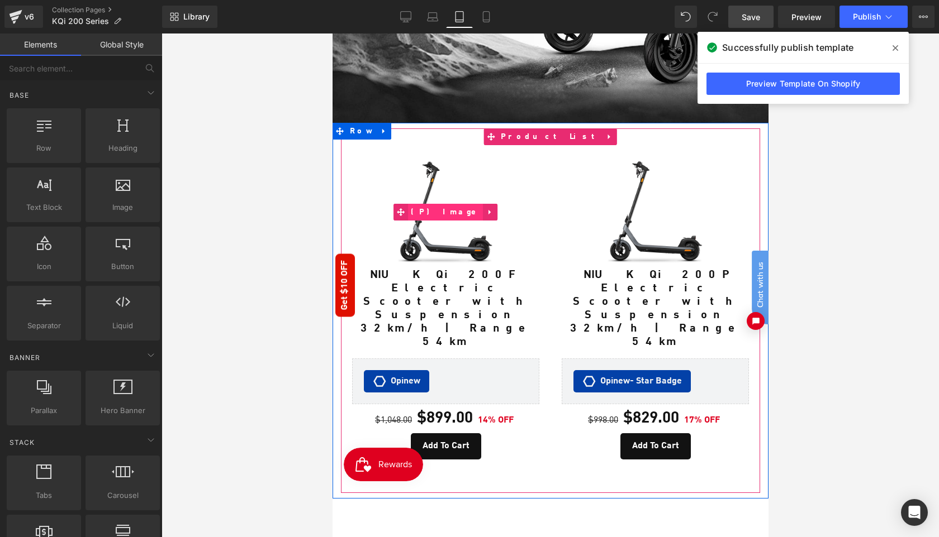
click at [432, 204] on span "(P) Image" at bounding box center [444, 212] width 75 height 17
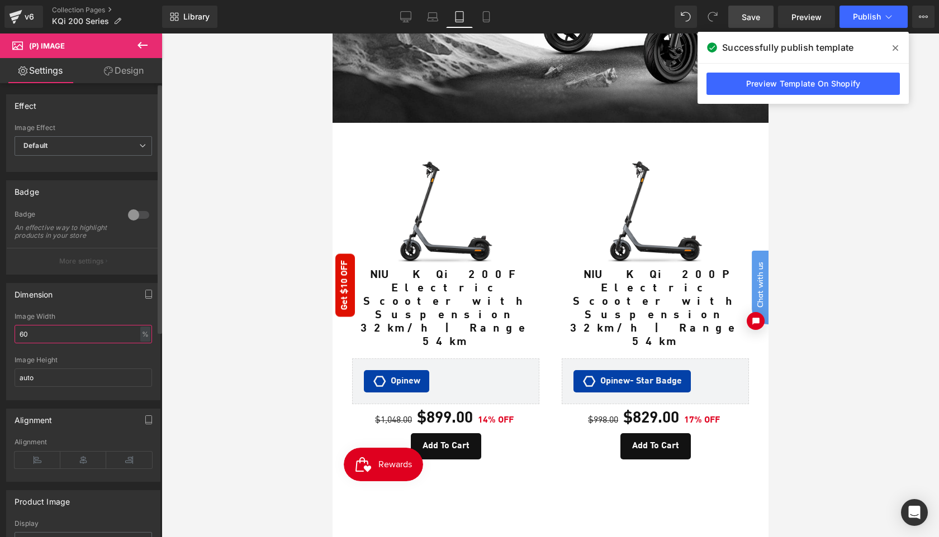
click at [64, 340] on input "60" at bounding box center [83, 334] width 137 height 18
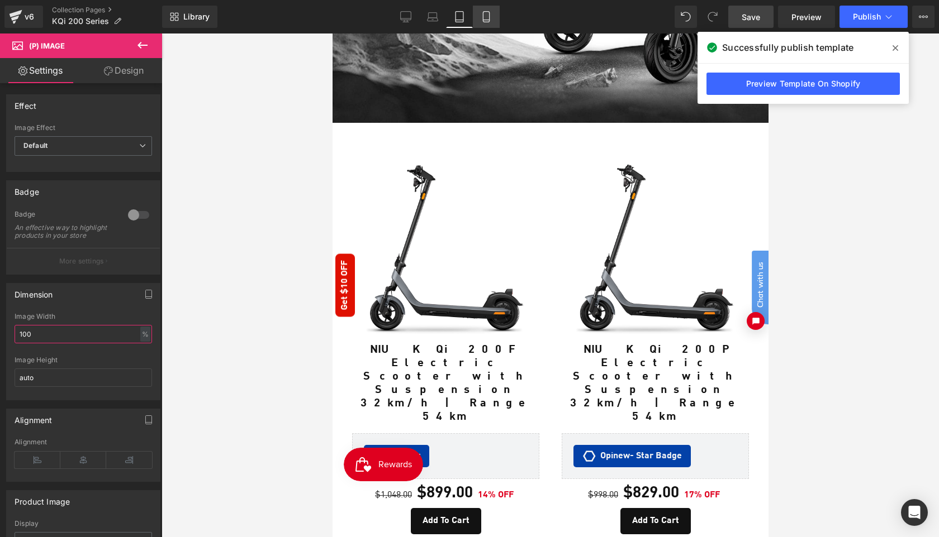
type input "100"
click at [484, 14] on icon at bounding box center [486, 16] width 11 height 11
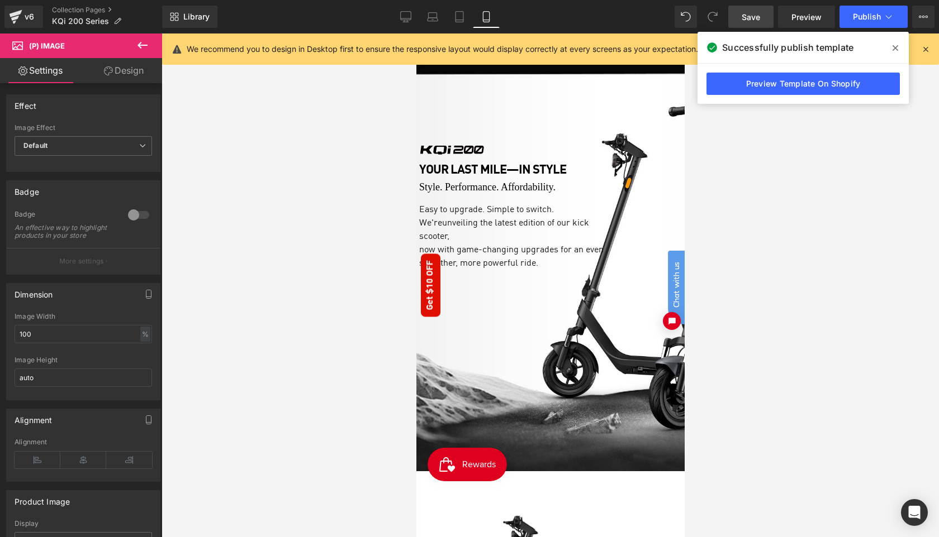
scroll to position [0, 0]
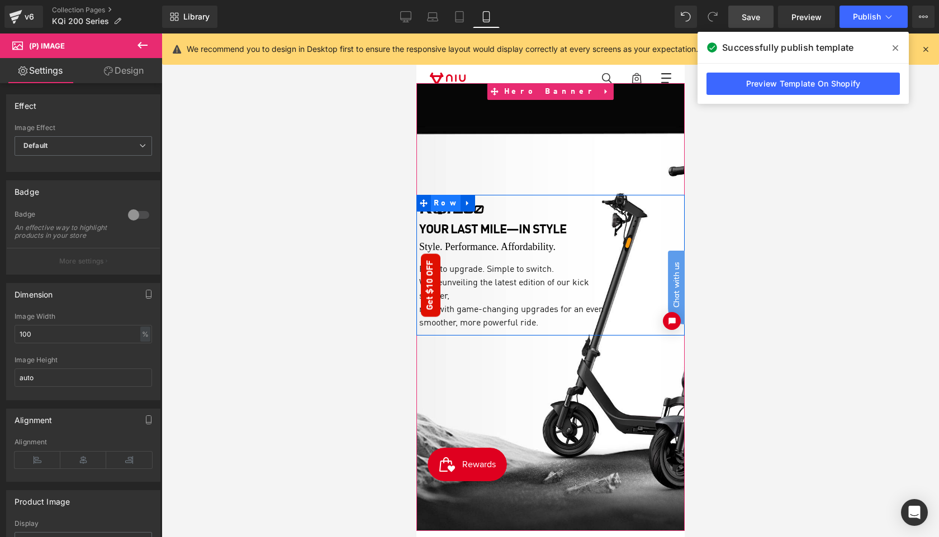
click at [438, 204] on span "Row" at bounding box center [445, 203] width 30 height 17
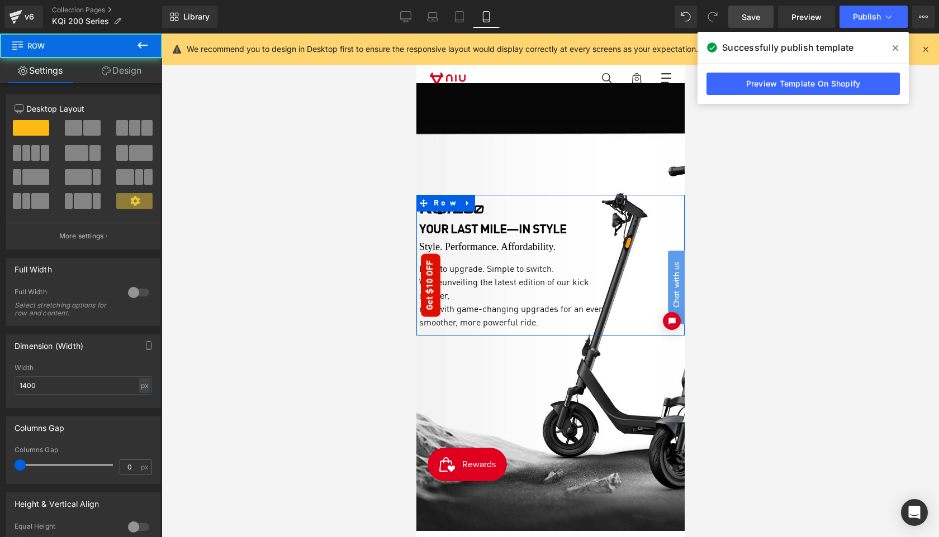
click at [120, 74] on link "Design" at bounding box center [121, 70] width 81 height 25
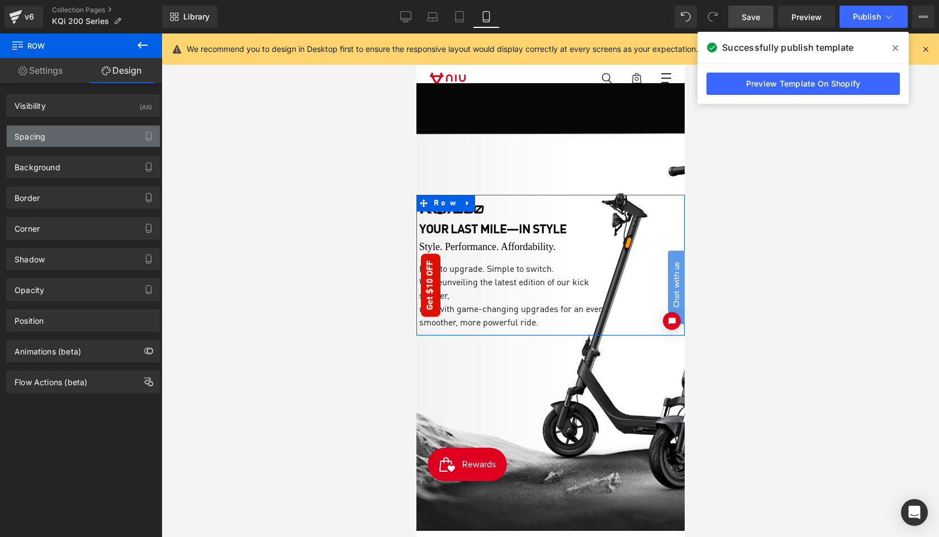
click at [55, 141] on div "Spacing" at bounding box center [83, 136] width 153 height 21
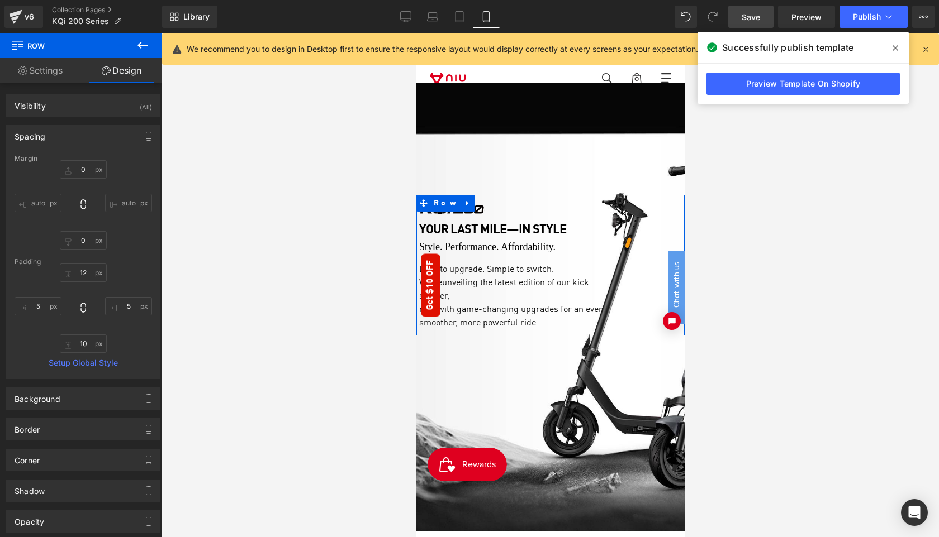
click at [43, 202] on input "auto" at bounding box center [38, 203] width 47 height 18
click at [41, 306] on input "5" at bounding box center [38, 306] width 47 height 18
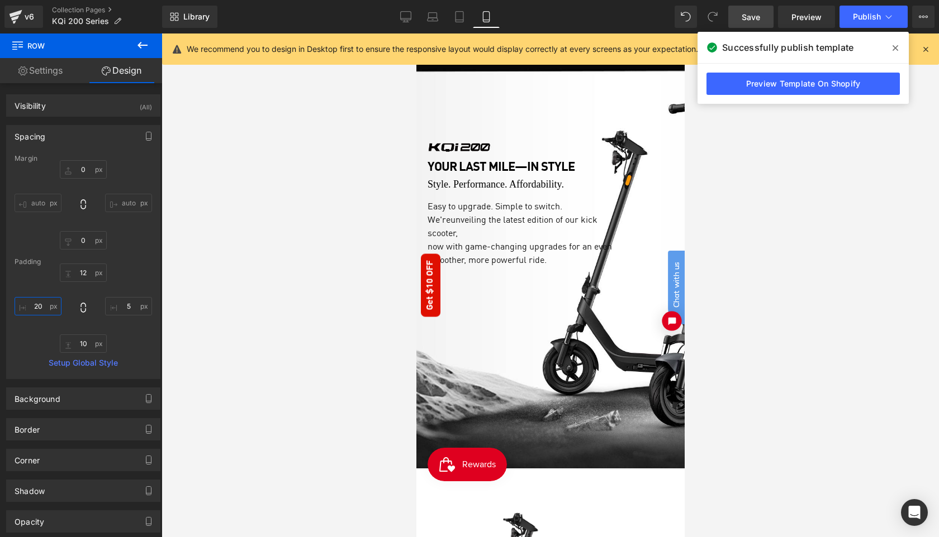
scroll to position [64, 0]
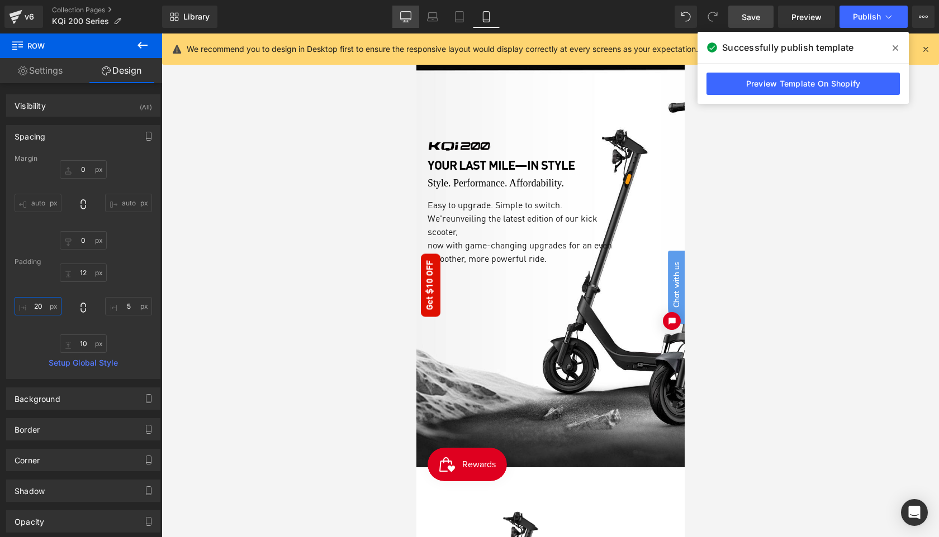
type input "20"
click at [408, 14] on icon at bounding box center [405, 16] width 11 height 11
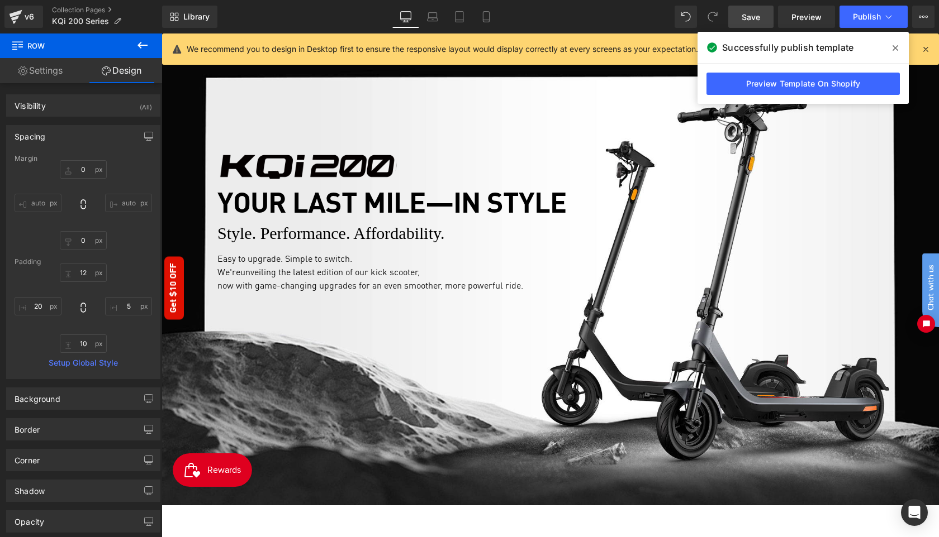
type input "0"
type input "30"
type input "0"
type input "30"
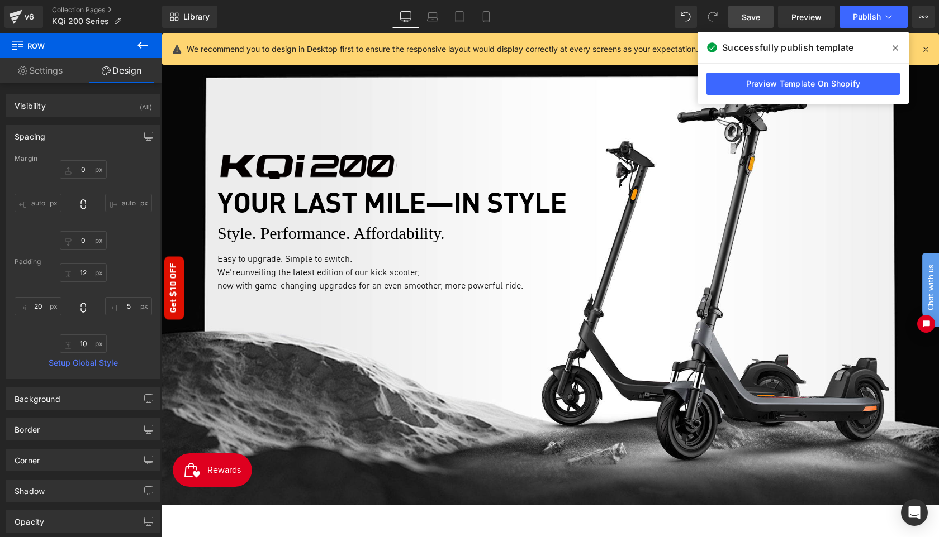
type input "100"
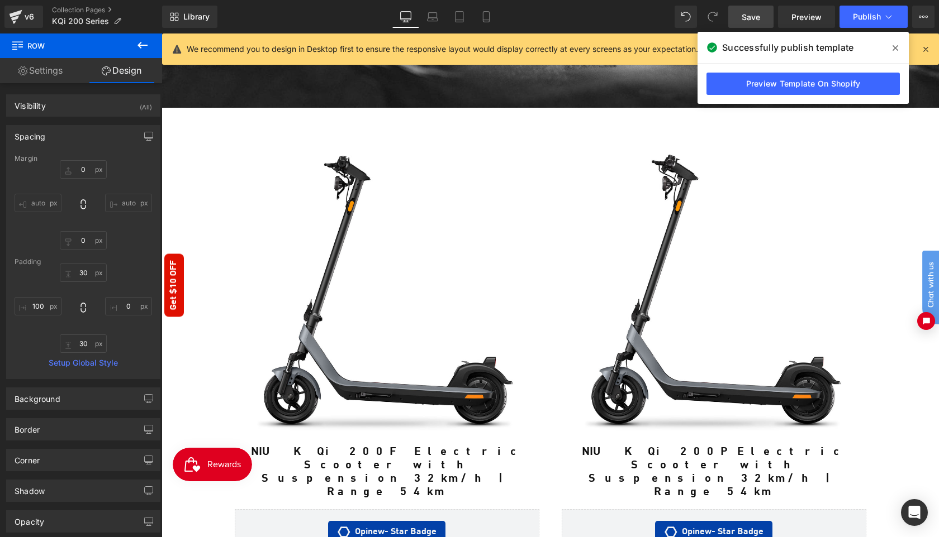
scroll to position [487, 0]
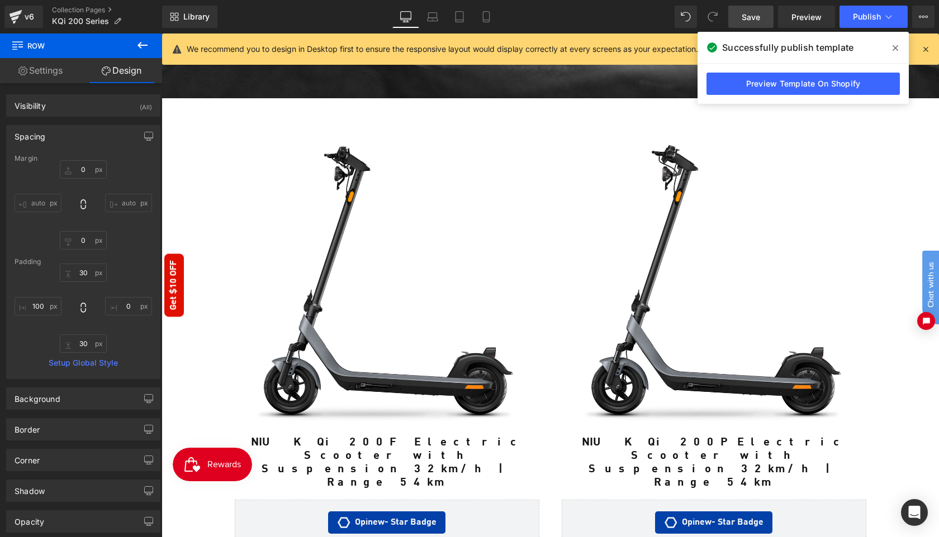
click at [746, 21] on span "Save" at bounding box center [750, 17] width 18 height 12
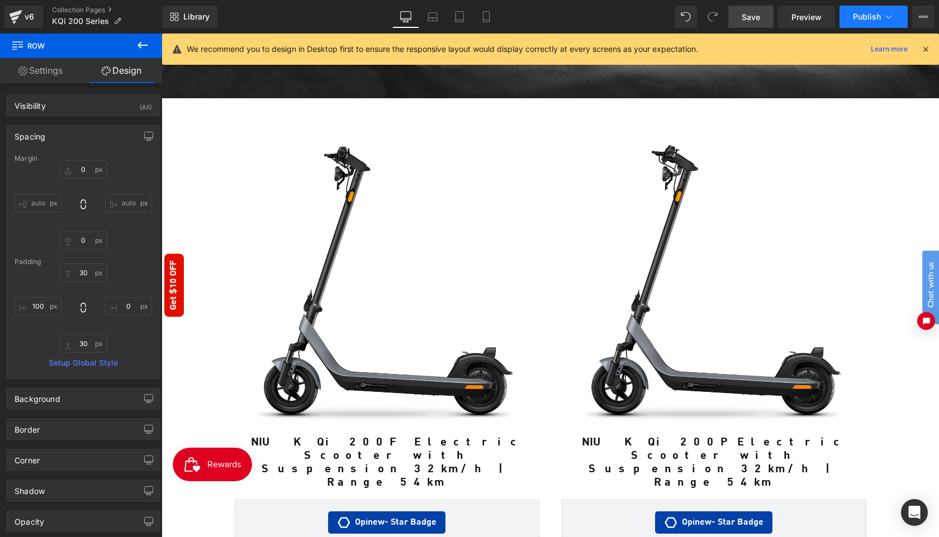
click at [862, 16] on span "Publish" at bounding box center [867, 16] width 28 height 9
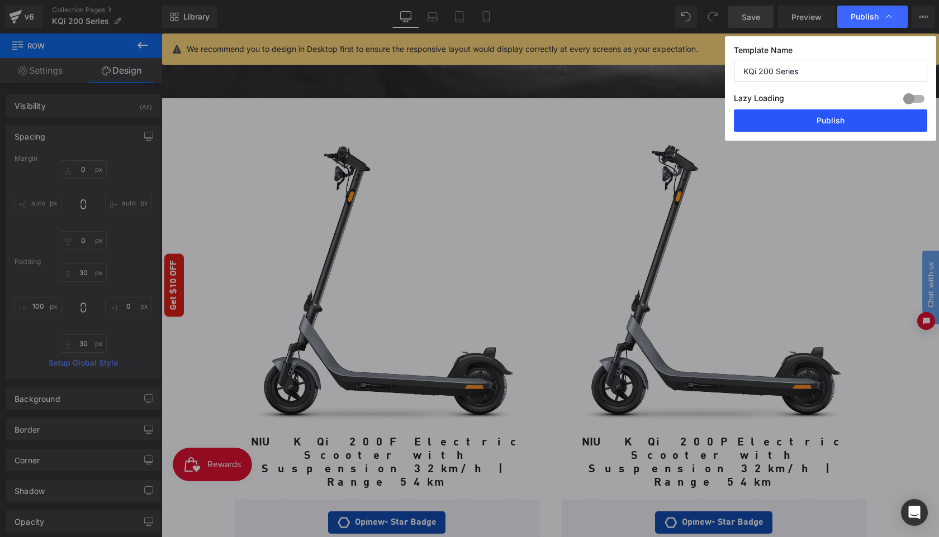
click at [836, 117] on button "Publish" at bounding box center [830, 121] width 193 height 22
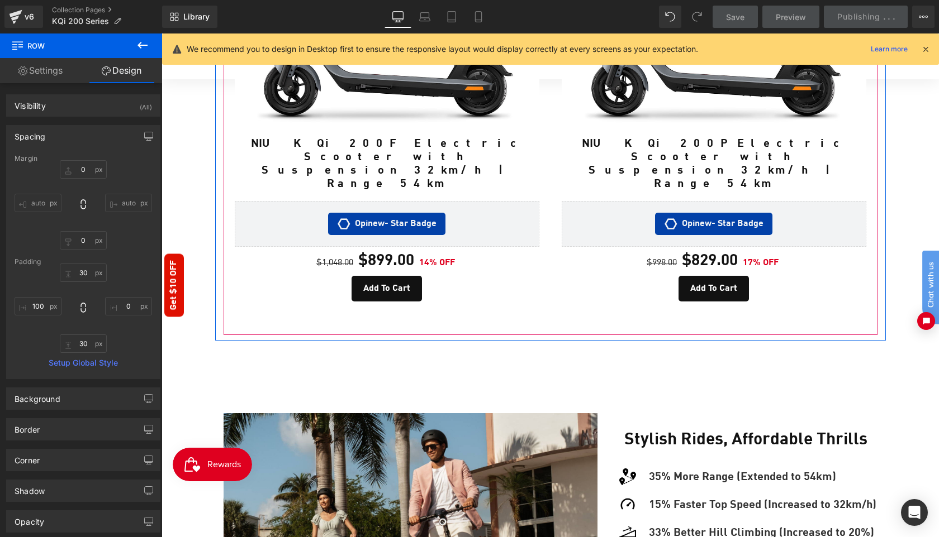
scroll to position [789, 0]
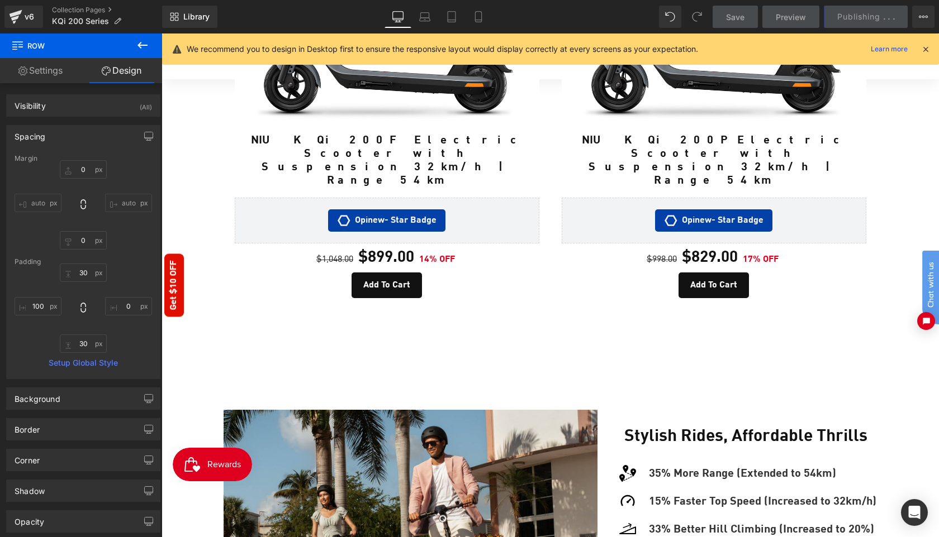
click at [926, 51] on icon at bounding box center [925, 49] width 10 height 10
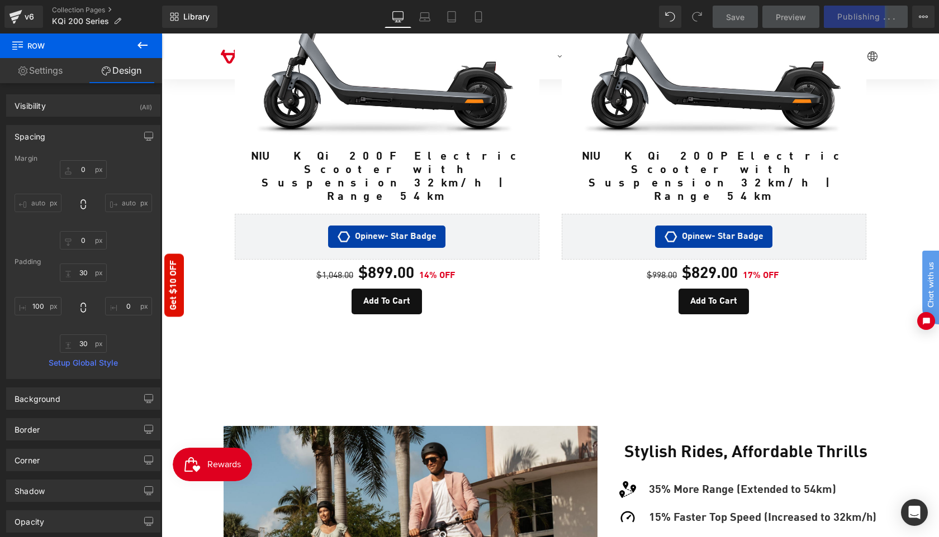
scroll to position [765, 0]
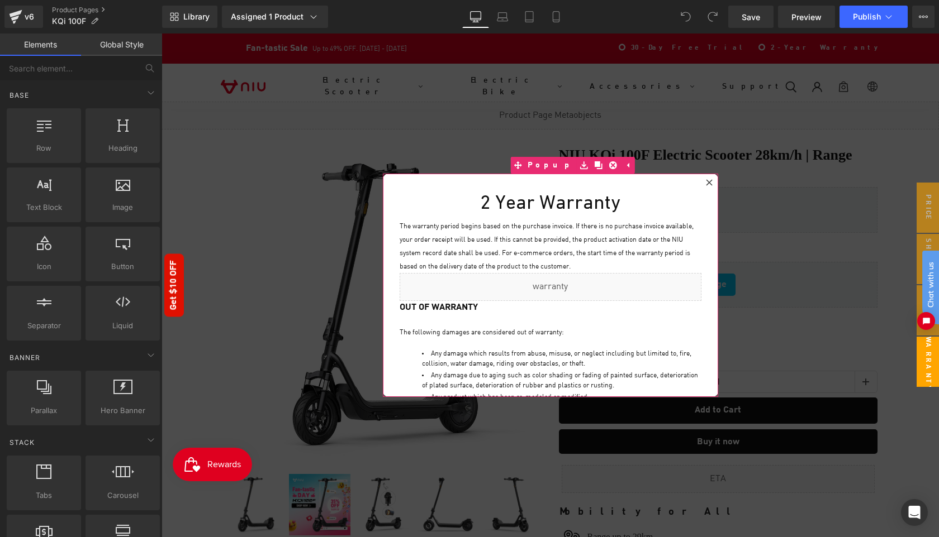
click at [707, 182] on icon at bounding box center [709, 182] width 6 height 6
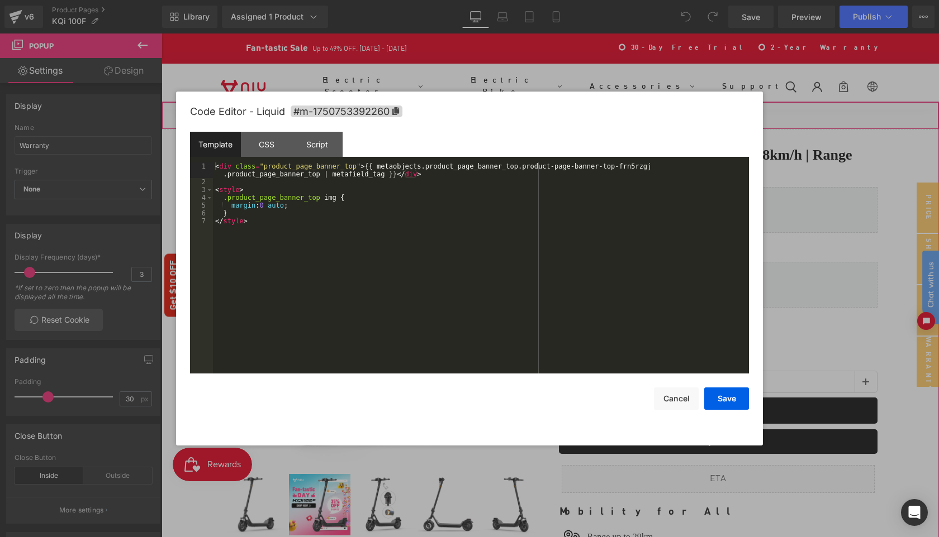
click at [561, 125] on div "Liquid" at bounding box center [549, 116] width 777 height 28
click at [378, 235] on div "< div class = "product_page_banner_top" > {{ metaobjects.product_page_banner_to…" at bounding box center [481, 280] width 536 height 235
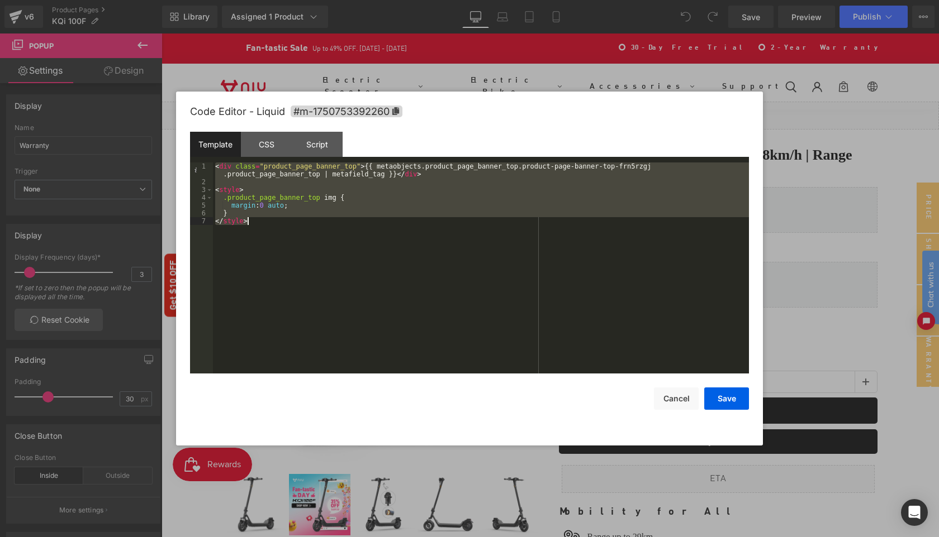
click at [28, 21] on div at bounding box center [469, 268] width 939 height 537
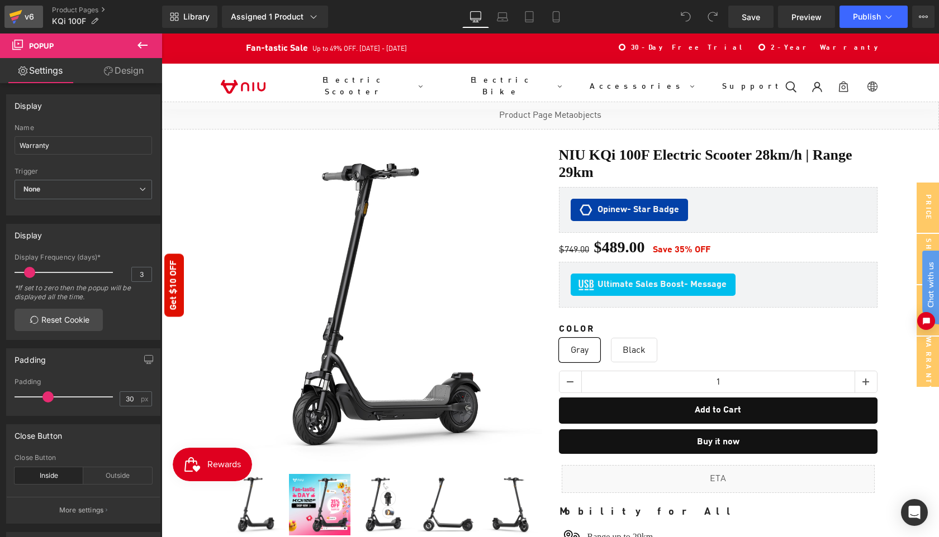
click at [28, 18] on div "v6" at bounding box center [29, 16] width 14 height 15
